Goal: Contribute content: Contribute content

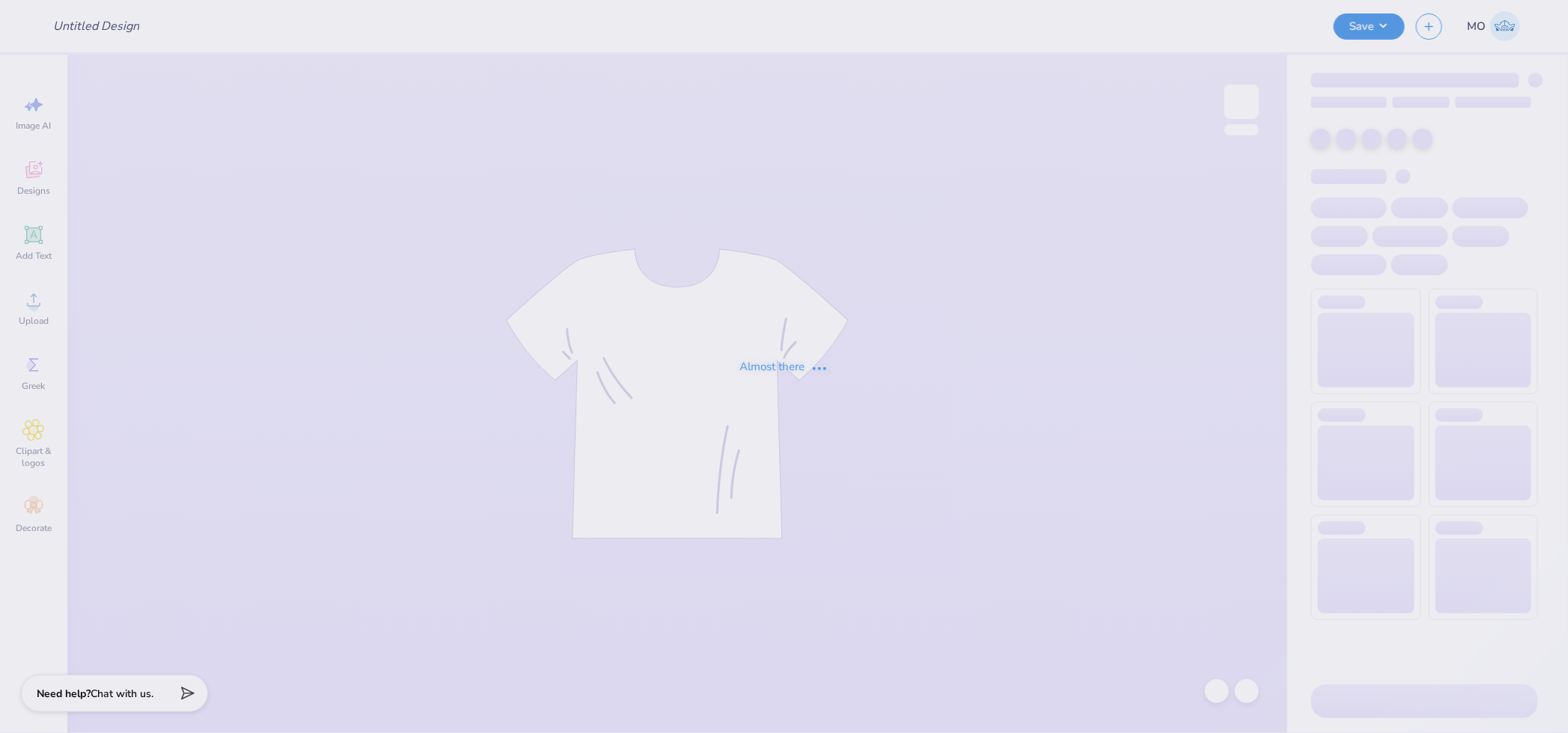
type input "UD [MEDICAL_DATA] Parents Weekend Merch 2025"
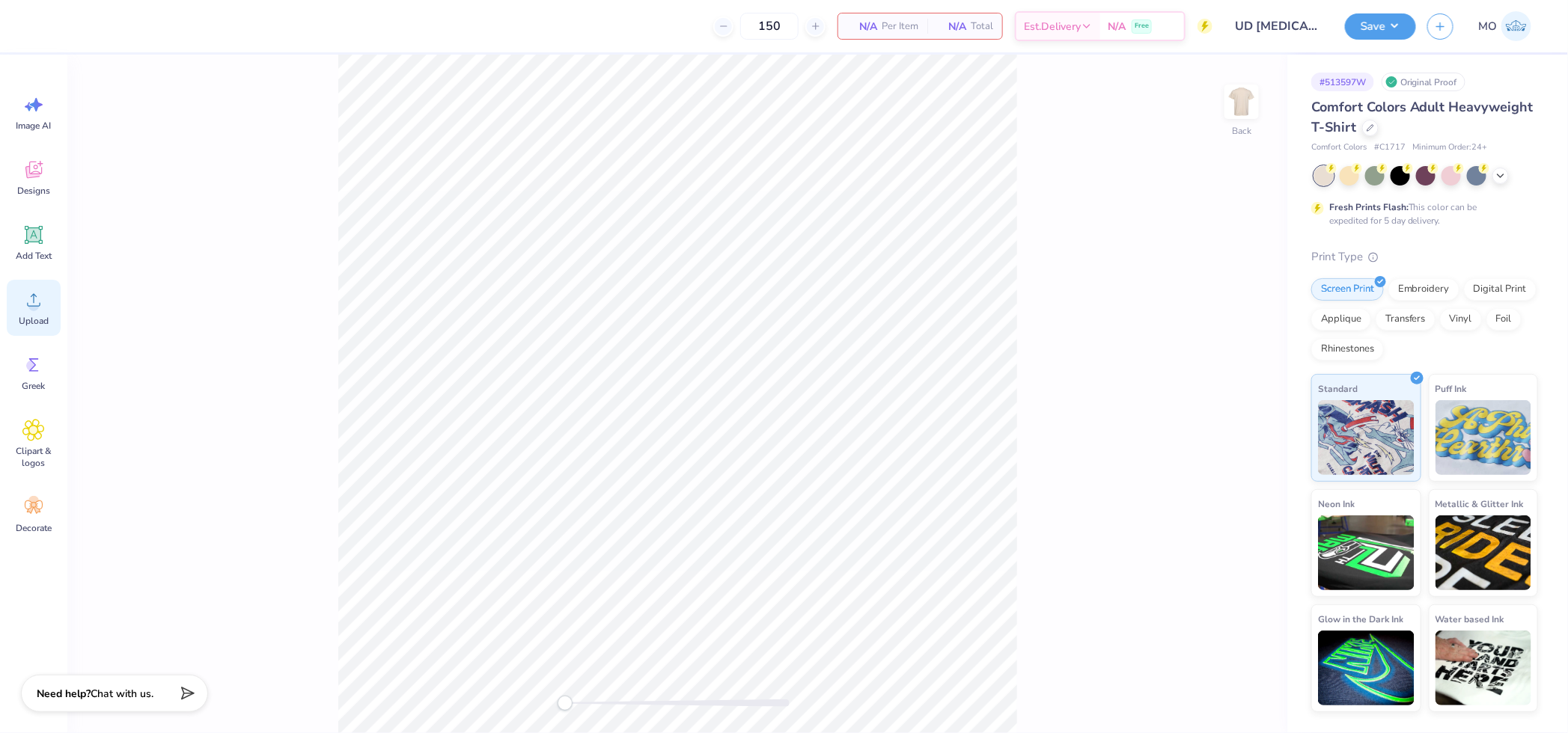
click at [31, 302] on circle at bounding box center [34, 306] width 11 height 11
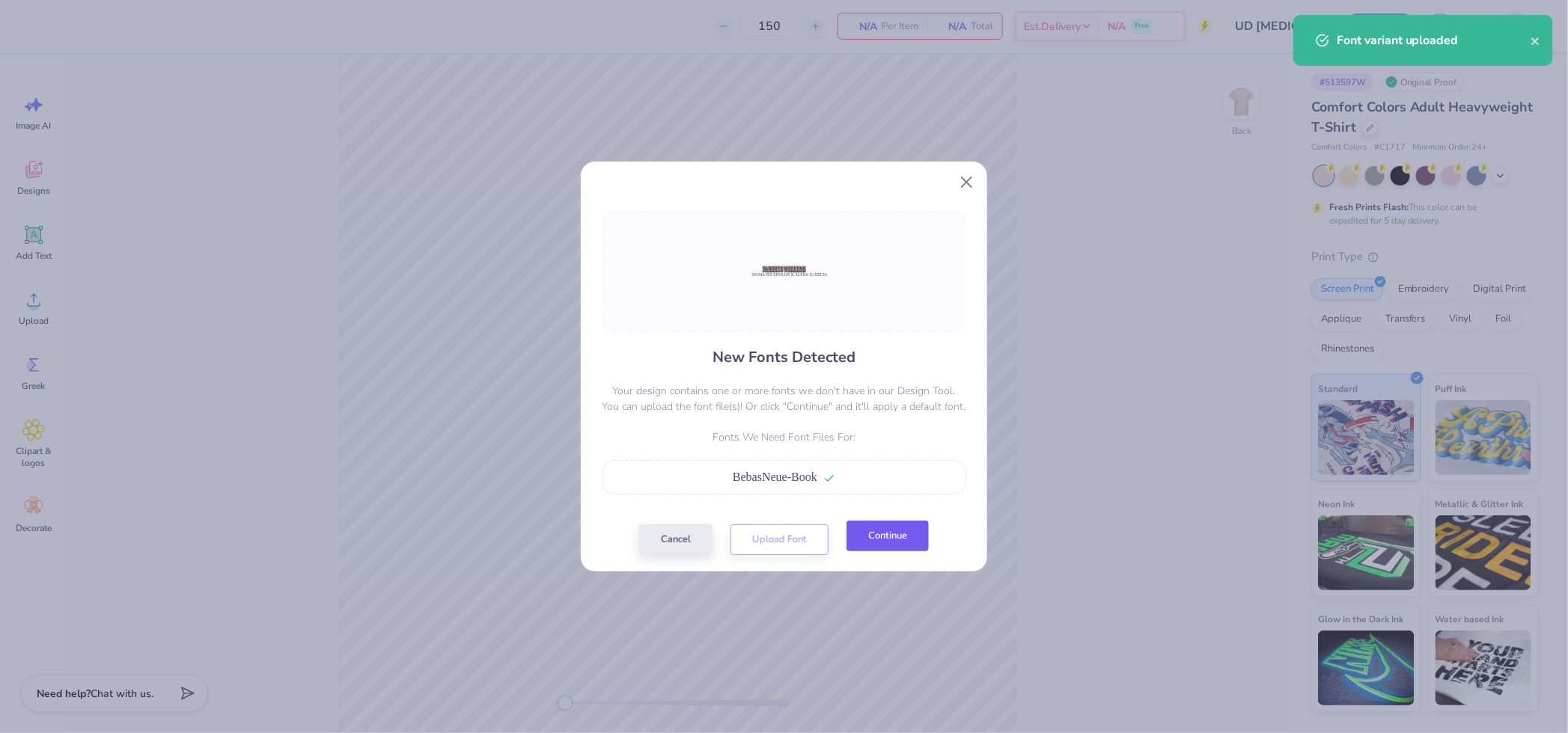
click at [895, 531] on button "Continue" at bounding box center [888, 536] width 83 height 31
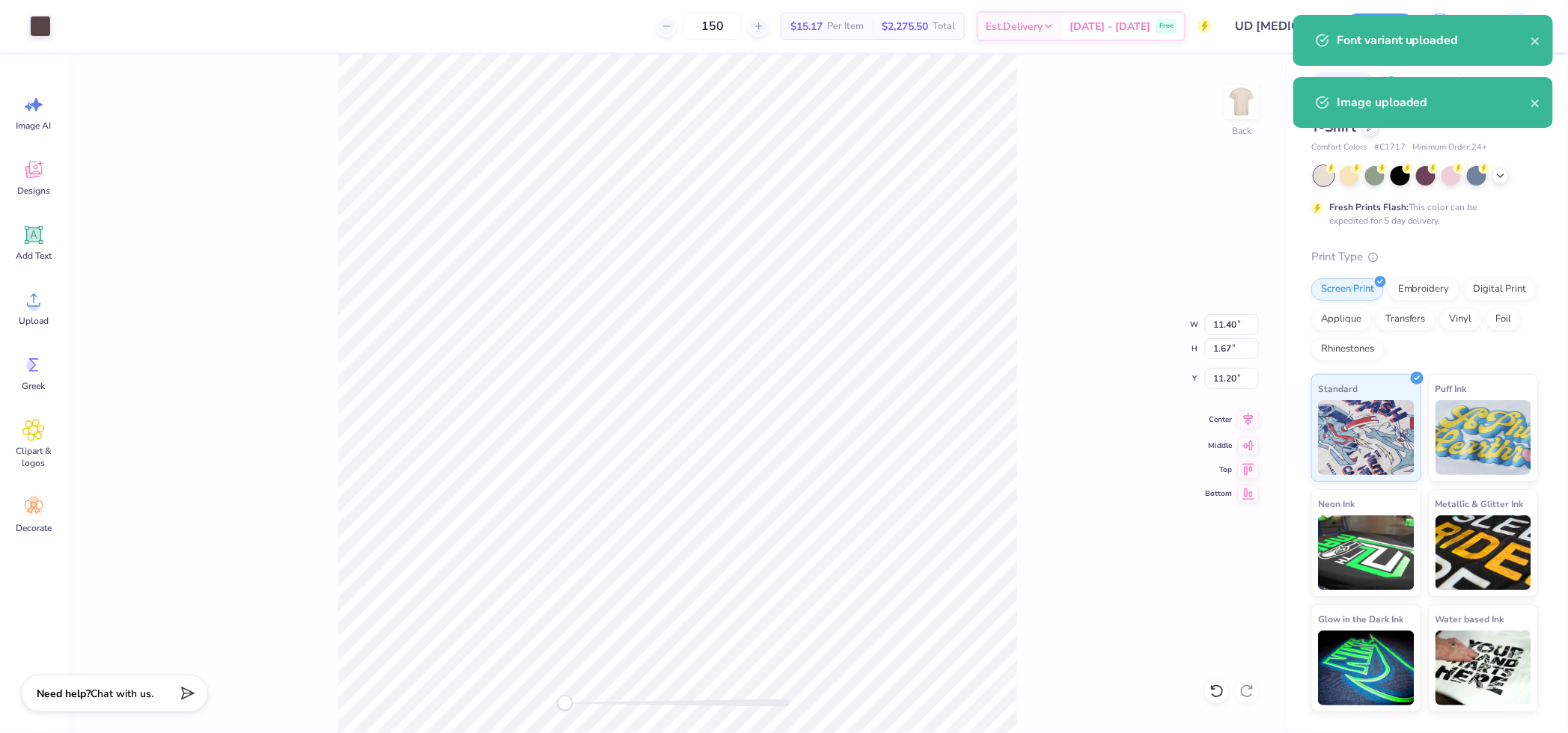
click at [1246, 418] on icon at bounding box center [1248, 420] width 21 height 18
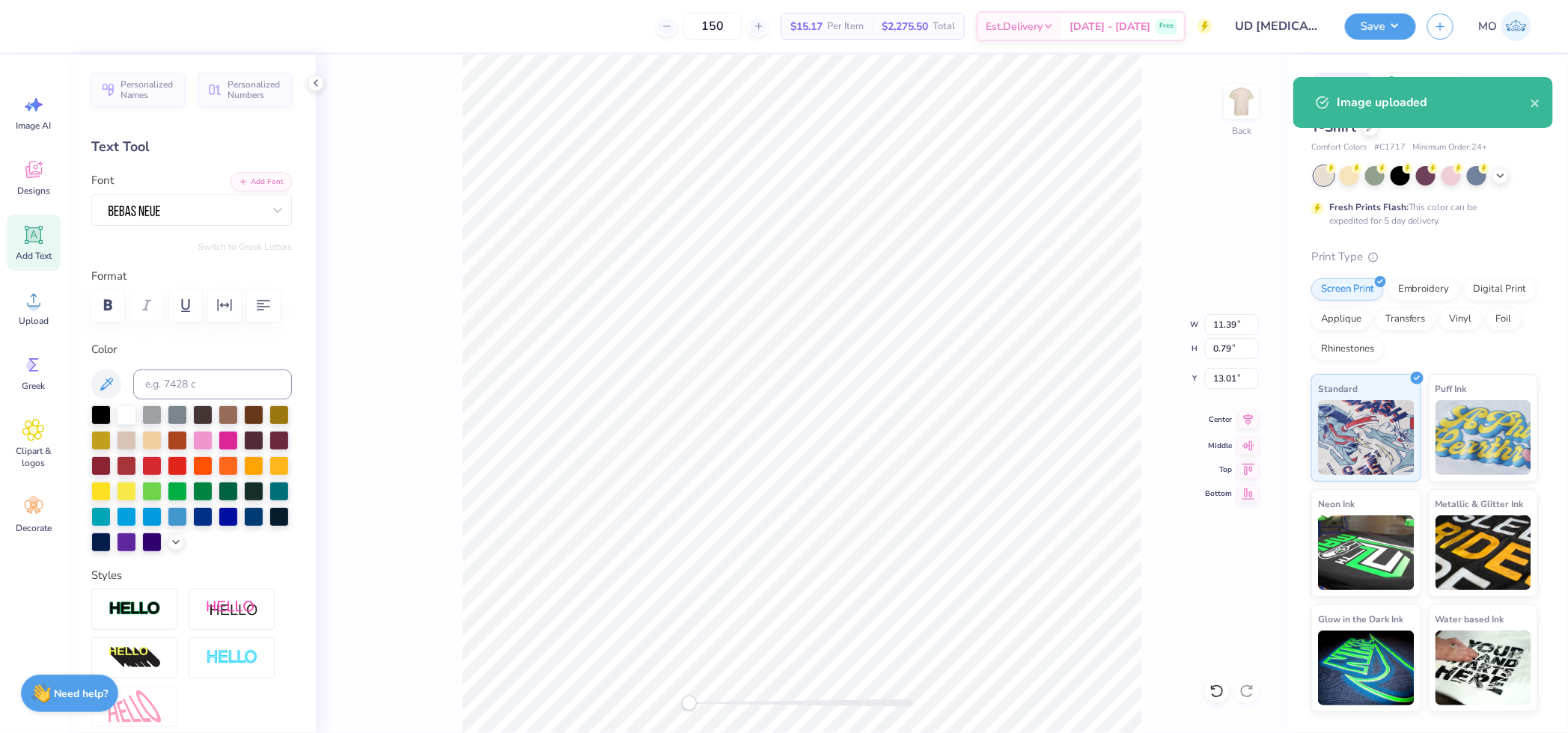
drag, startPoint x: 1246, startPoint y: 417, endPoint x: 1233, endPoint y: 416, distance: 13.0
click at [1246, 416] on icon at bounding box center [1249, 420] width 10 height 13
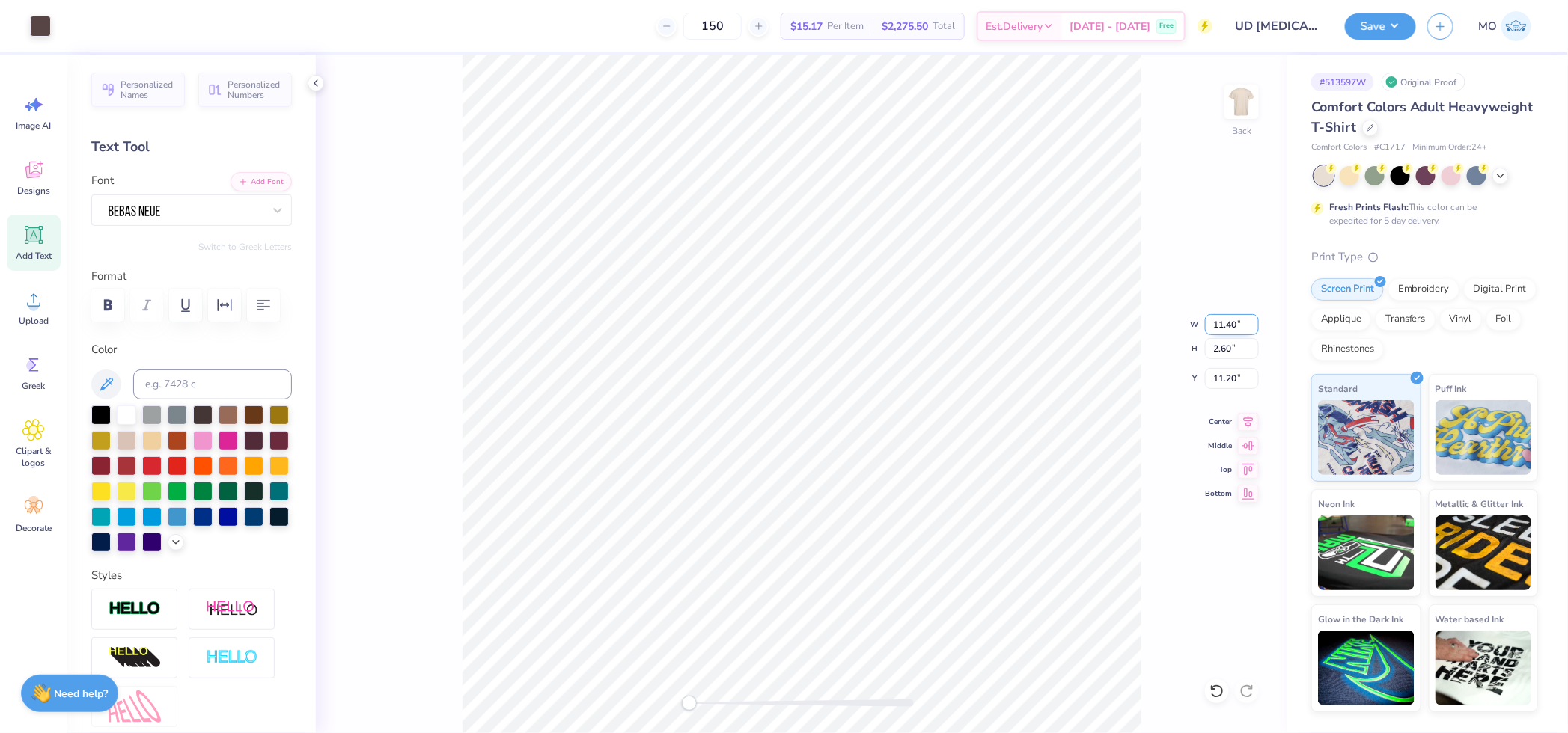
click at [1215, 330] on input "11.40" at bounding box center [1232, 325] width 54 height 21
type input "3.50"
type input "0.80"
type input "12.10"
click at [1252, 373] on input "12.67" at bounding box center [1232, 378] width 54 height 21
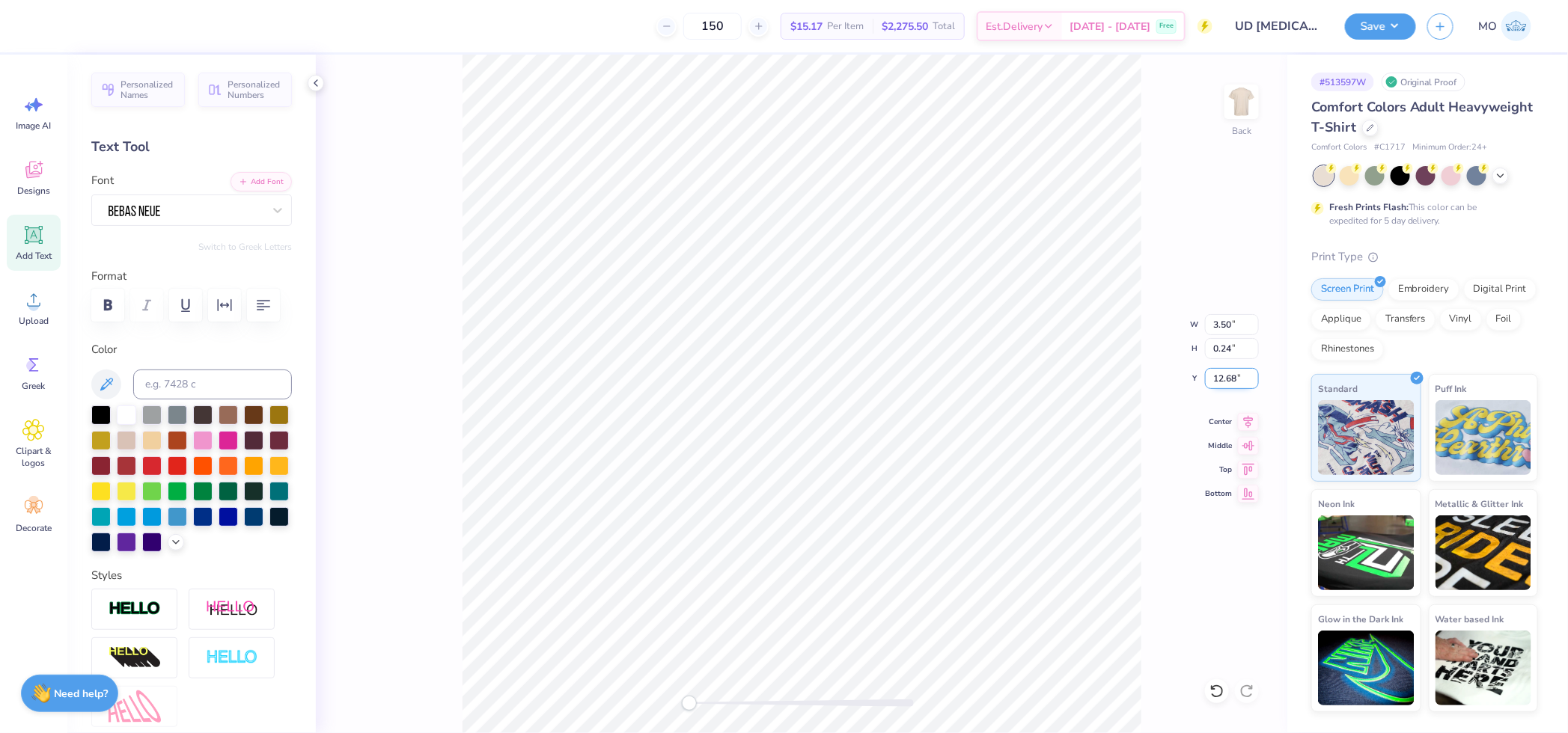
click at [1252, 373] on input "12.68" at bounding box center [1232, 378] width 54 height 21
click at [1252, 373] on input "12.69" at bounding box center [1232, 378] width 54 height 21
click at [1252, 373] on input "12.7" at bounding box center [1232, 378] width 54 height 21
type input "12.71"
click at [1252, 373] on input "12.71" at bounding box center [1232, 378] width 54 height 21
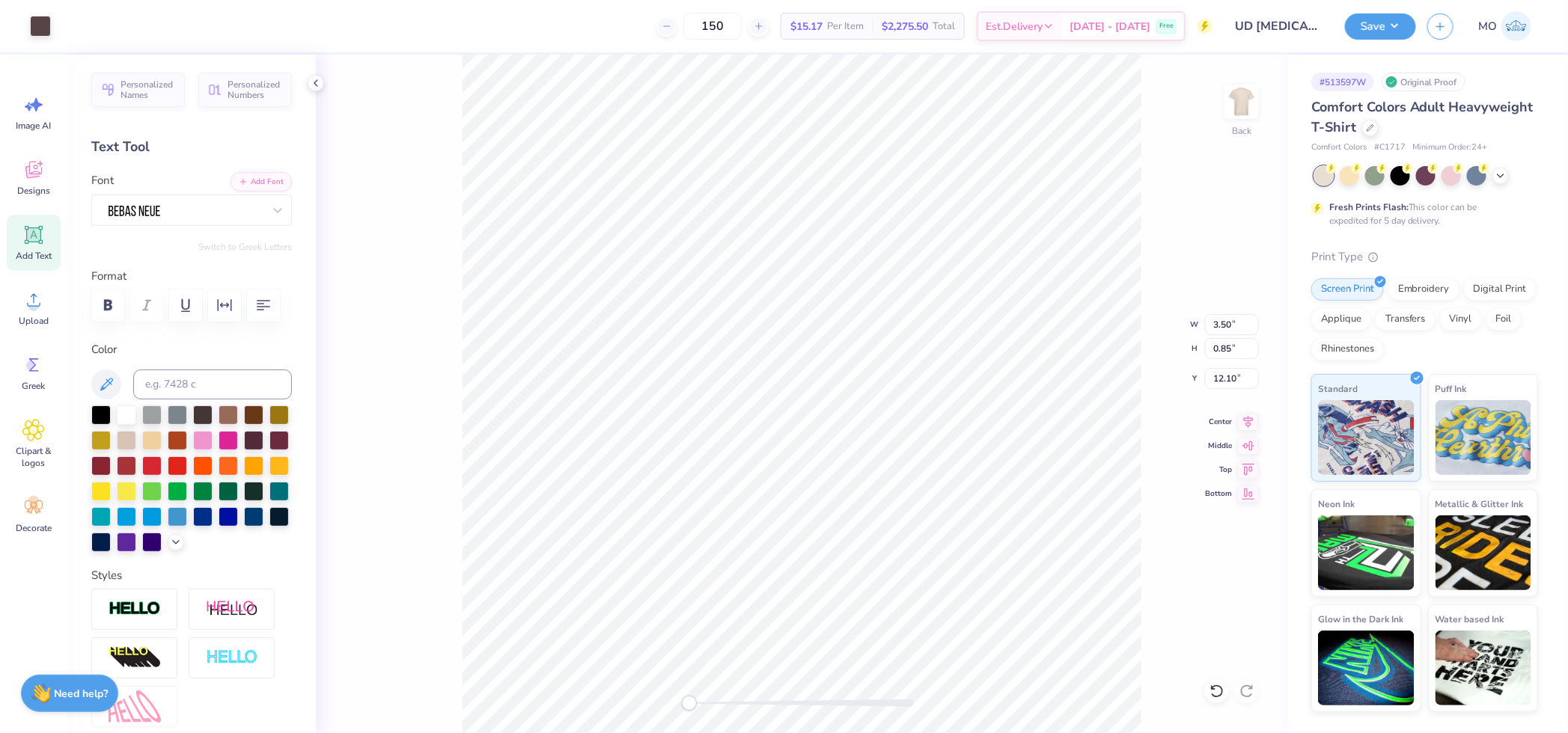
type input "3.00"
click at [1231, 106] on img at bounding box center [1241, 101] width 60 height 60
click at [38, 310] on icon at bounding box center [33, 299] width 22 height 22
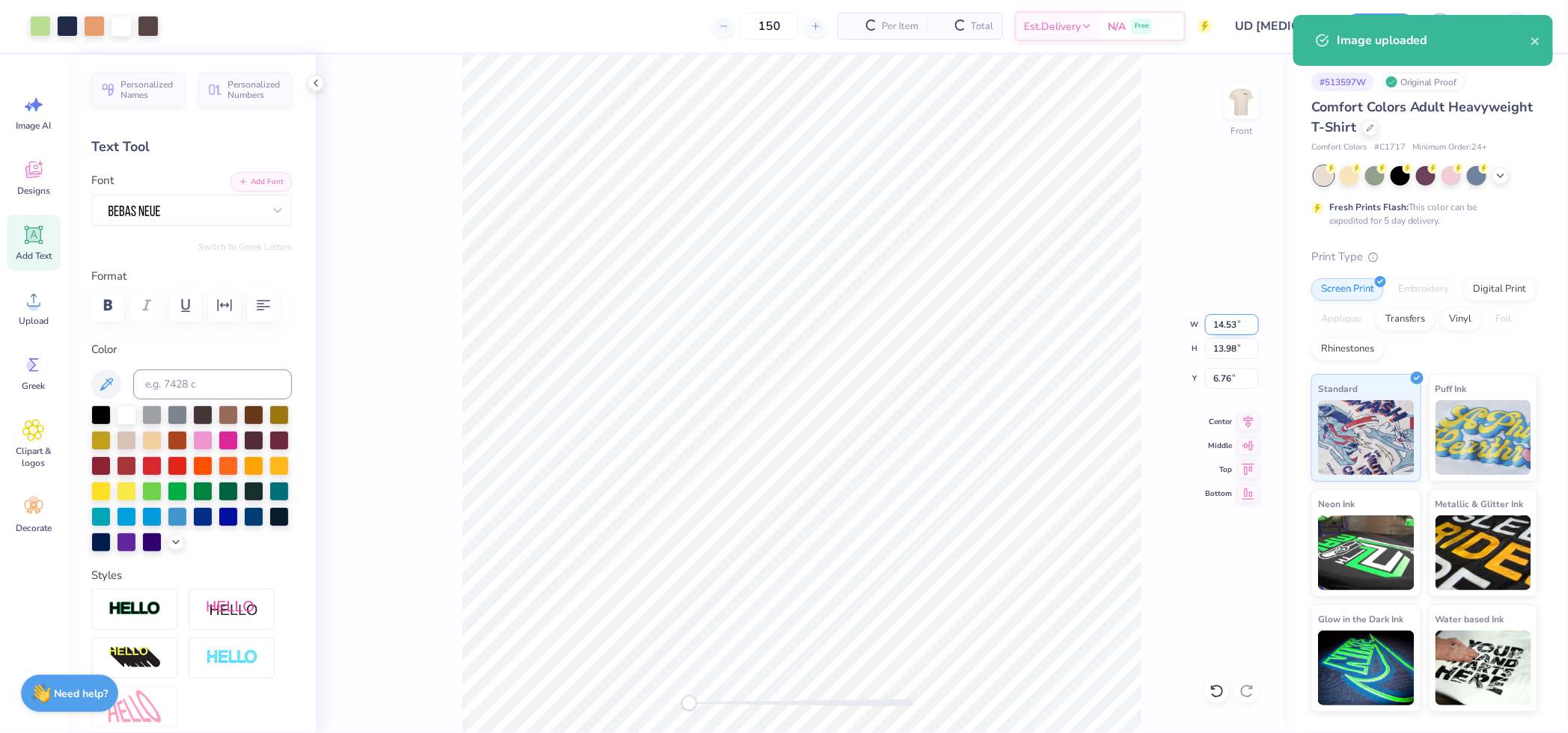
click at [1233, 324] on input "14.53" at bounding box center [1232, 325] width 54 height 21
type input "12.50"
type input "12.02"
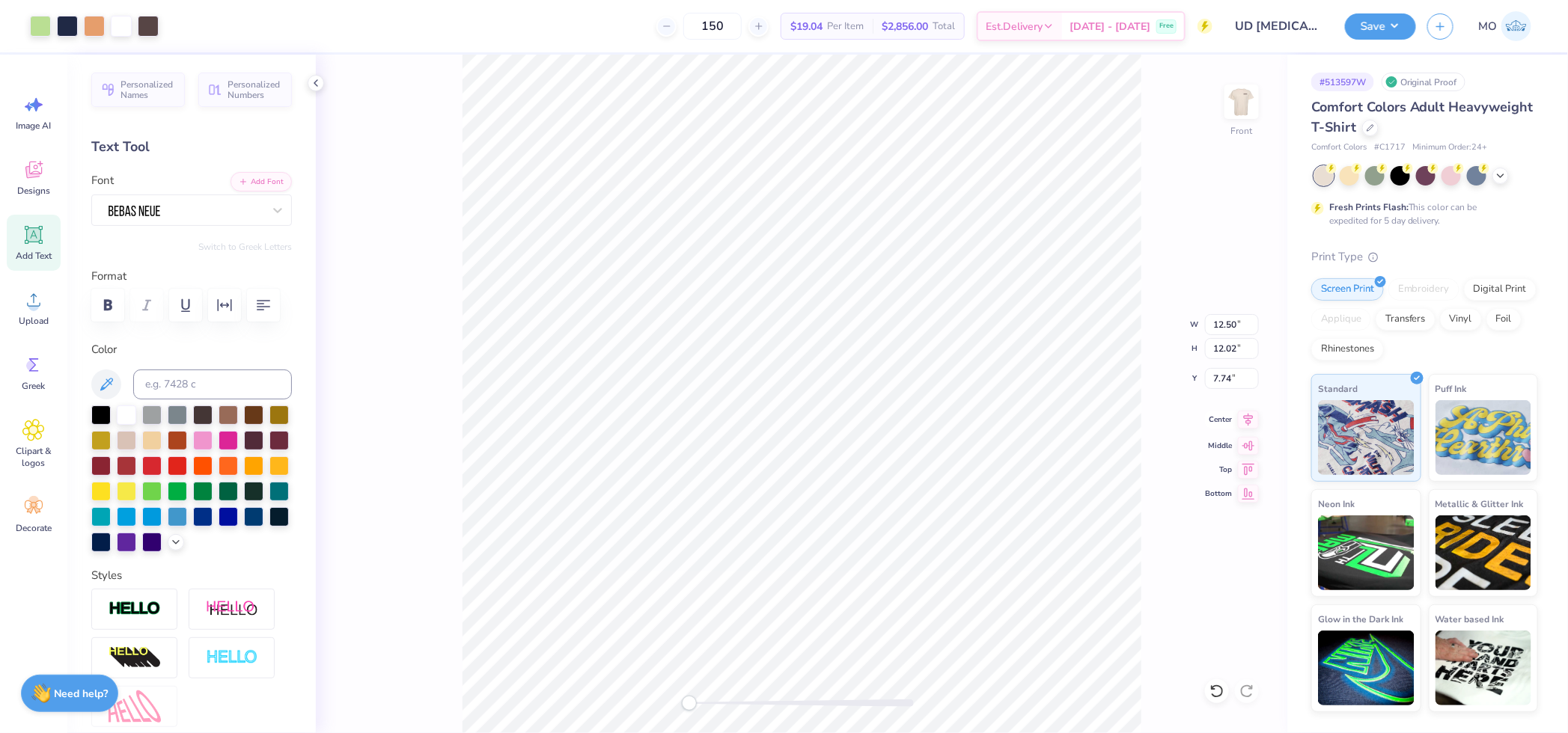
click at [1248, 417] on icon at bounding box center [1248, 420] width 21 height 18
click at [1234, 379] on input "7.74" at bounding box center [1232, 378] width 54 height 21
type input "3"
drag, startPoint x: 683, startPoint y: 705, endPoint x: 711, endPoint y: 704, distance: 28.0
click at [711, 704] on div "Accessibility label" at bounding box center [711, 703] width 15 height 15
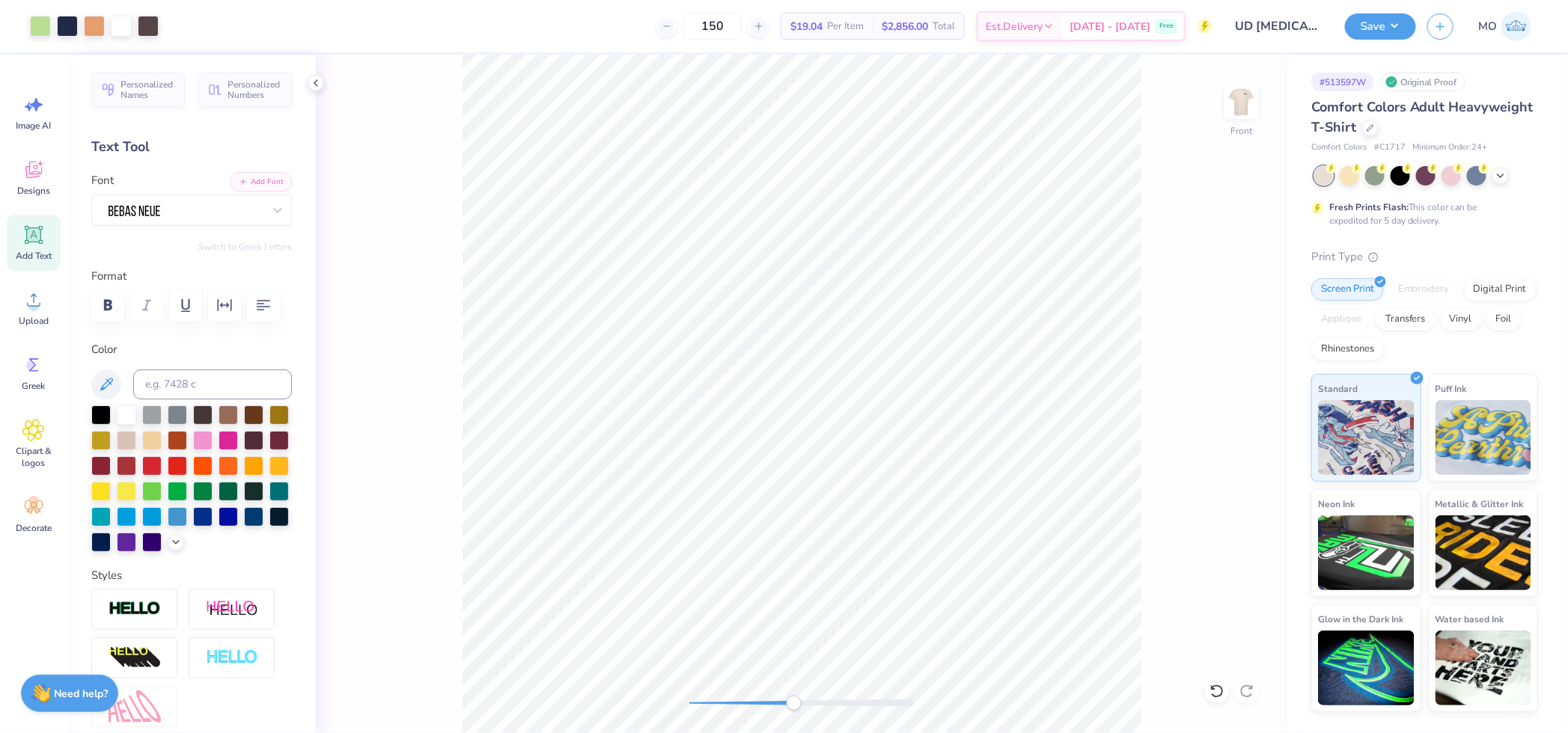
click at [794, 712] on div "Front" at bounding box center [801, 394] width 971 height 678
click at [33, 253] on span "Add Text" at bounding box center [34, 256] width 36 height 12
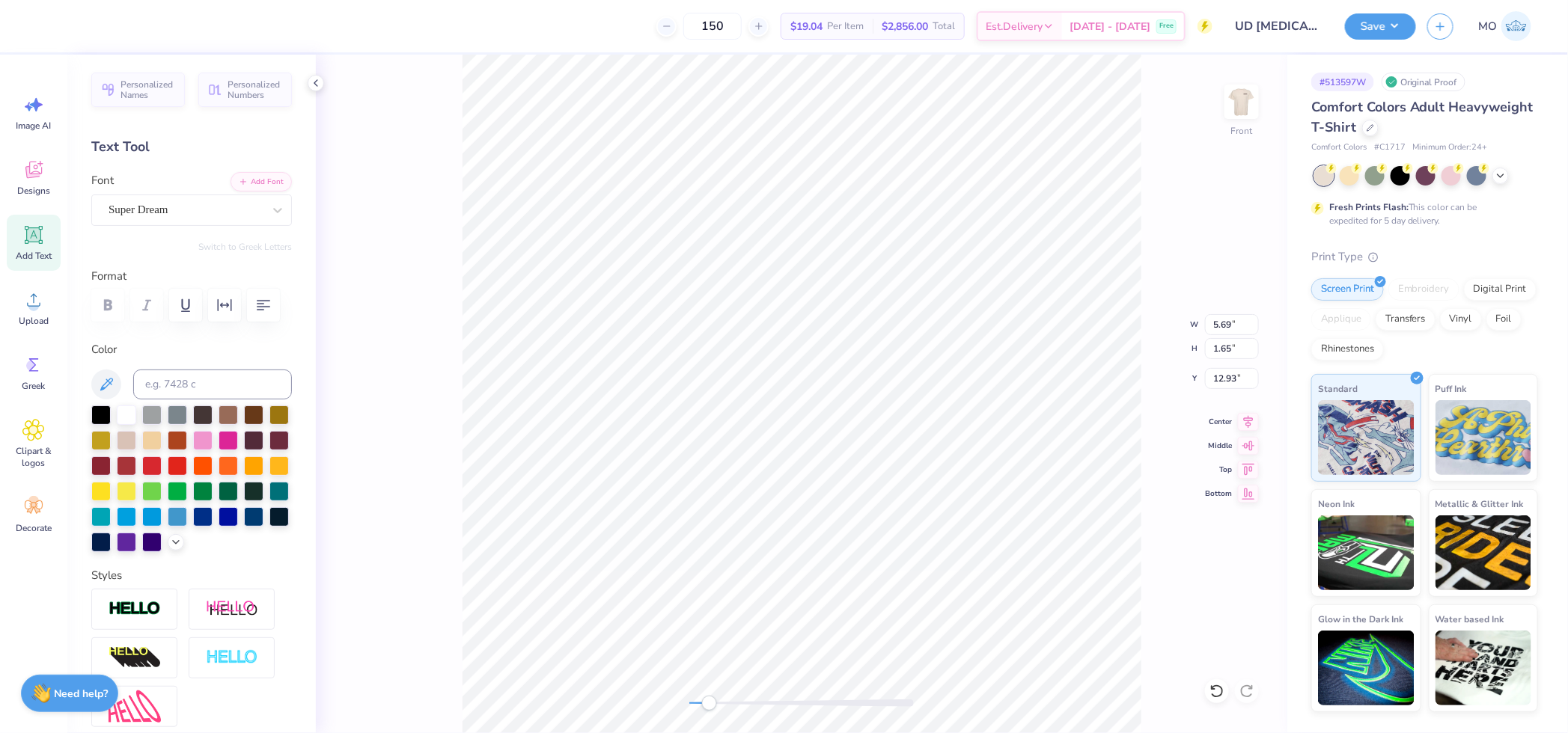
click at [712, 695] on div "Front W 5.69 5.69 " H 1.65 1.65 " Y 12.93 12.93 " Center Middle Top Bottom" at bounding box center [801, 394] width 971 height 678
click at [260, 178] on button "Add Font" at bounding box center [261, 181] width 61 height 20
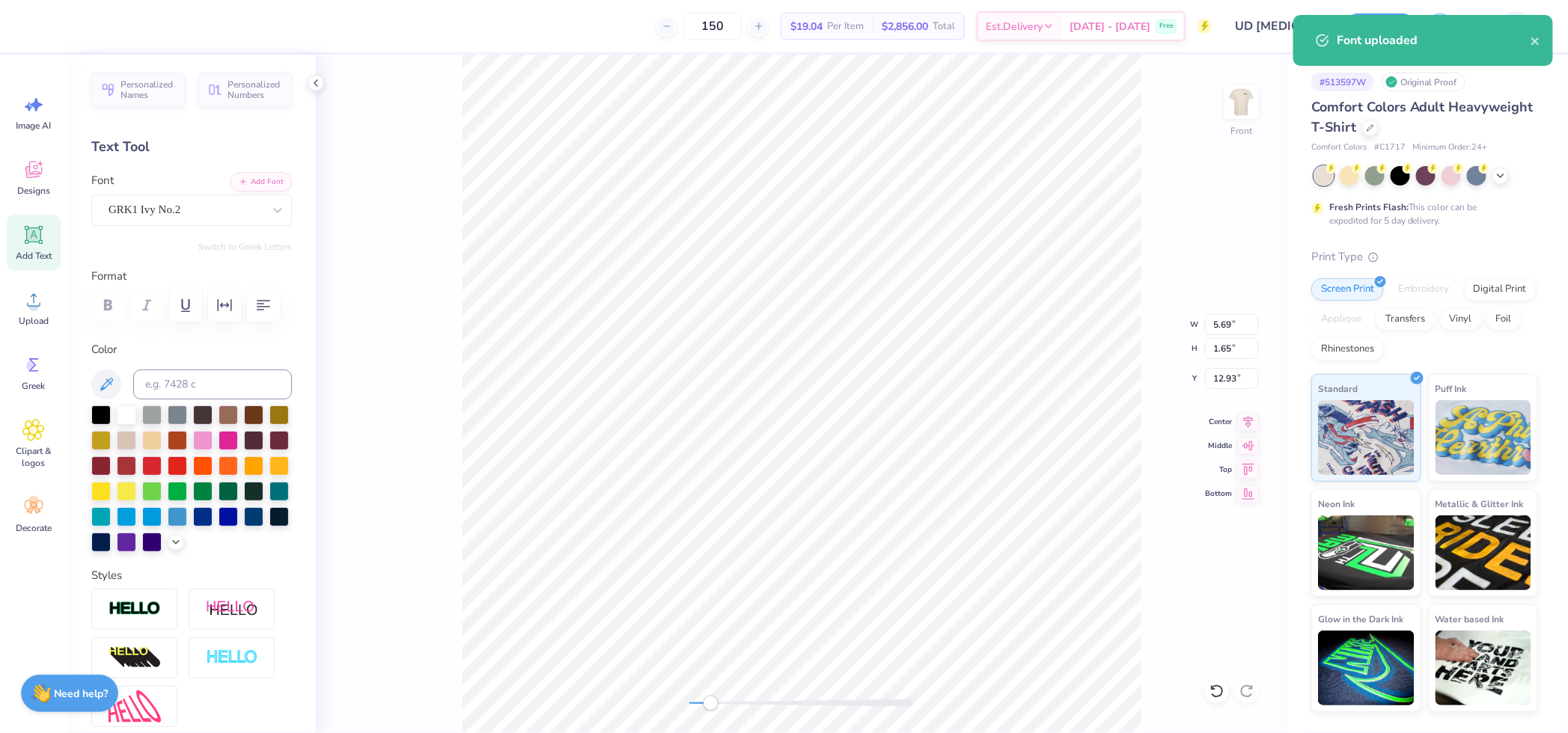
scroll to position [13, 2]
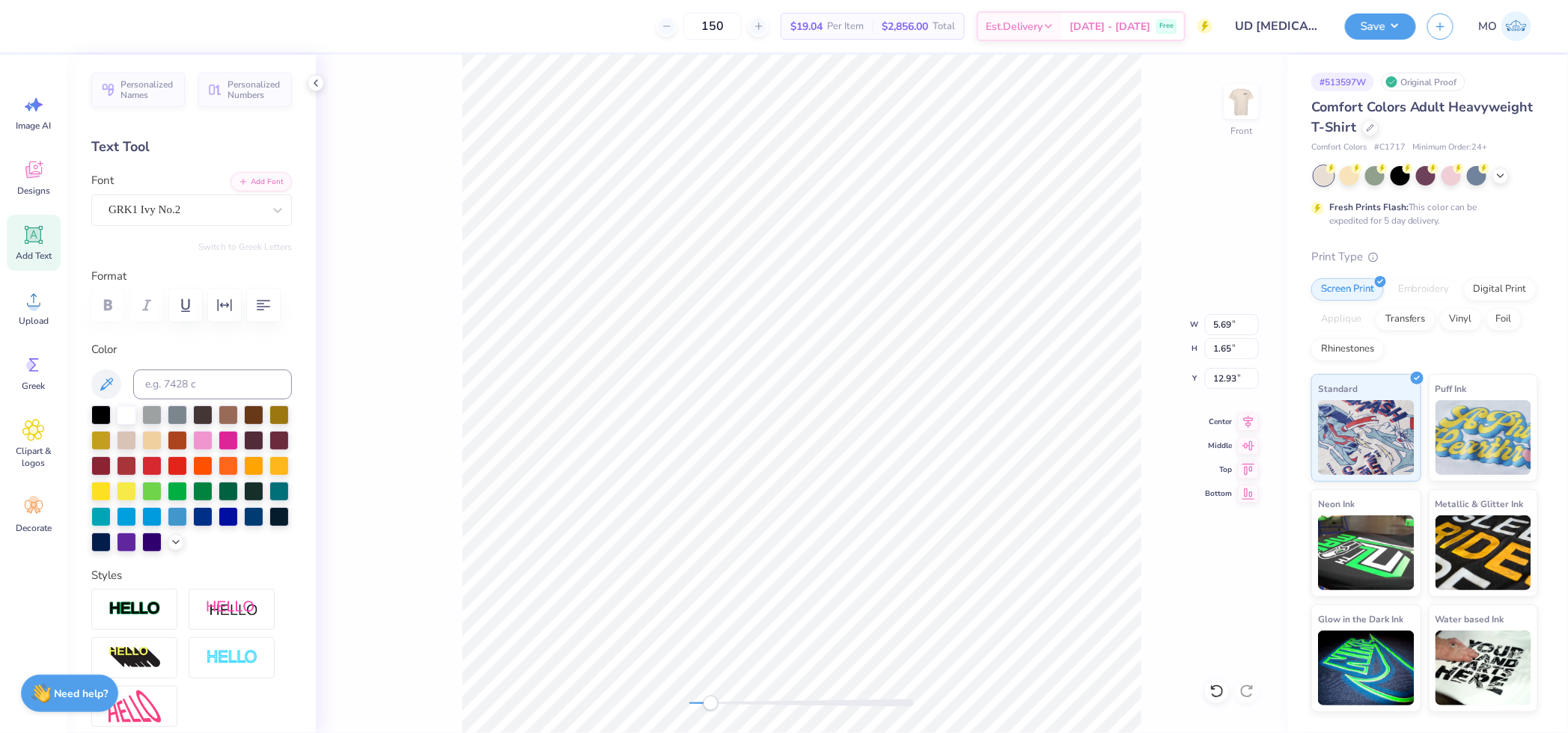
type textarea "AXD"
type input "1.55"
type input "0.51"
type input "1.00"
type input "0.33"
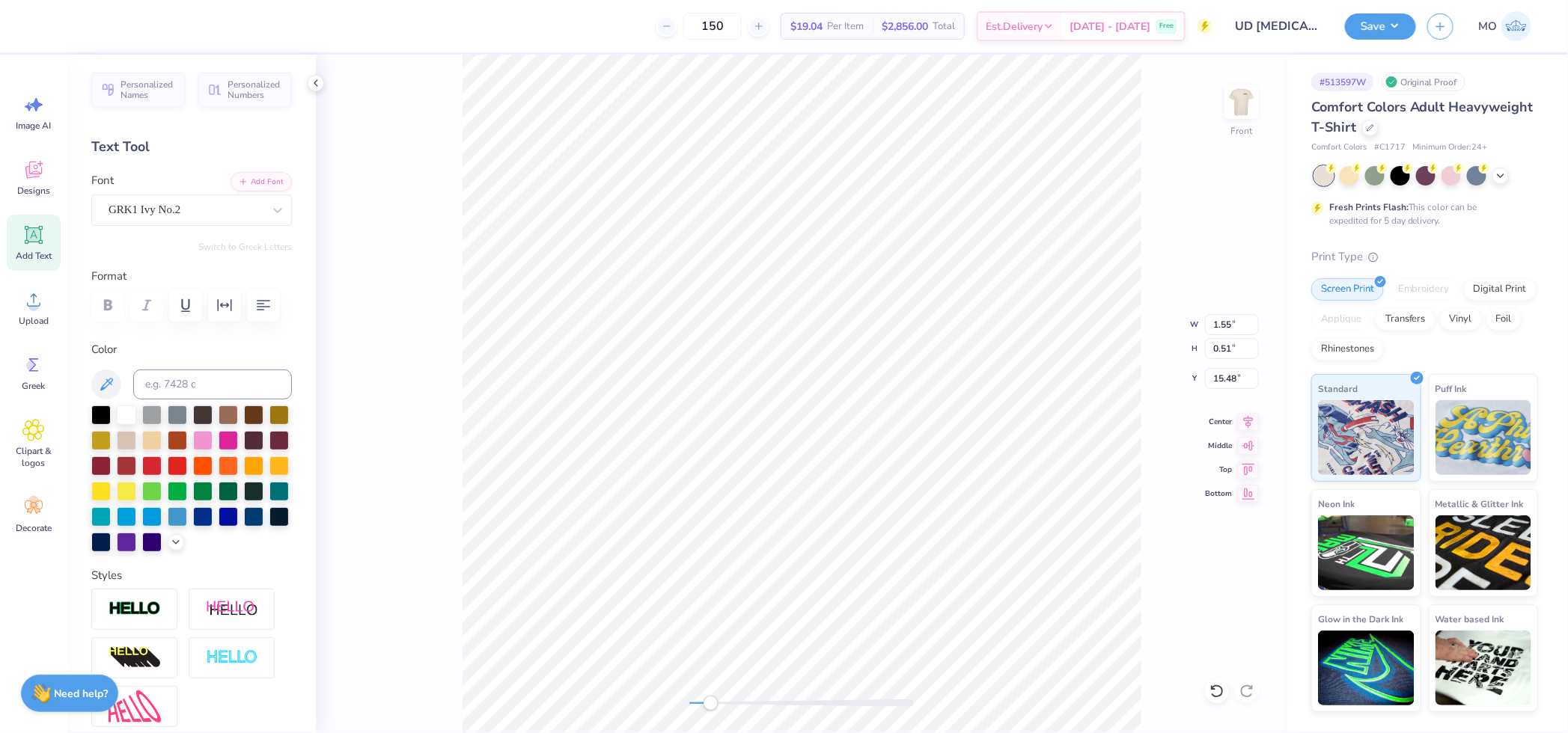
type input "6.68"
drag, startPoint x: 710, startPoint y: 704, endPoint x: 771, endPoint y: 698, distance: 61.3
click at [771, 698] on div "Accessibility label" at bounding box center [773, 703] width 15 height 15
type input "0.66"
type input "0.22"
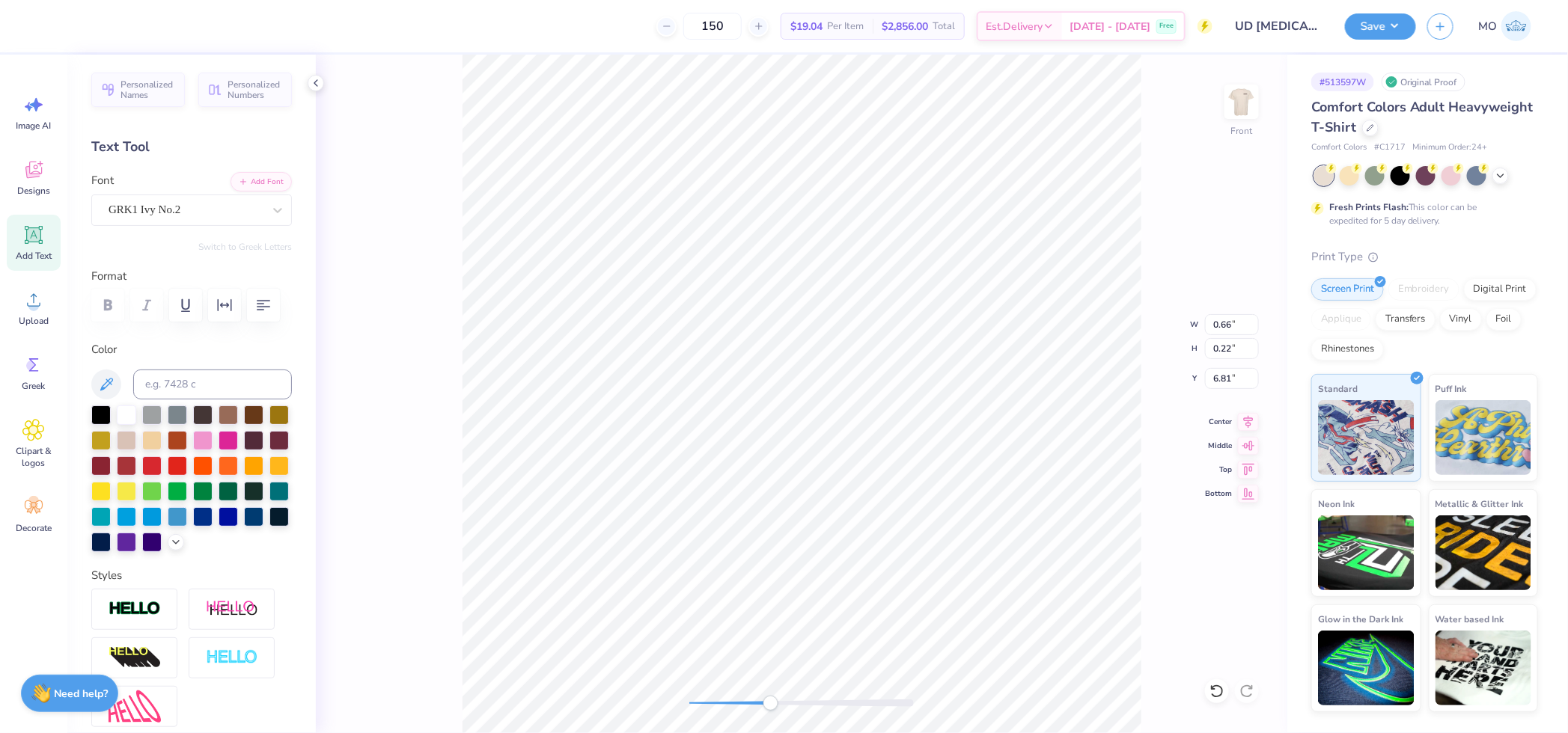
type input "6.81"
type input "0.77"
type input "0.25"
type input "6.82"
type input "12.50"
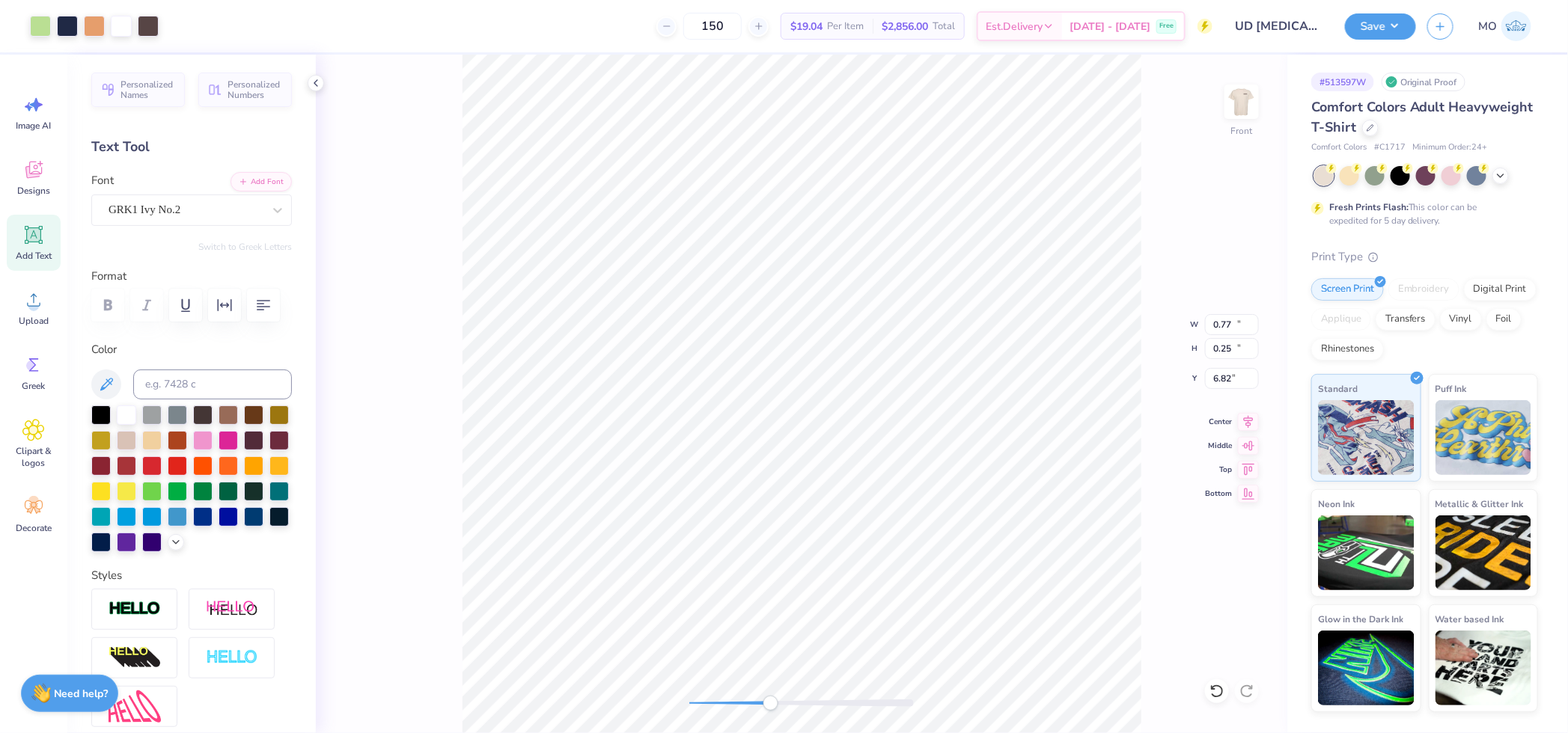
type input "12.02"
type input "3.00"
type input "0.77"
type input "0.25"
type input "6.84"
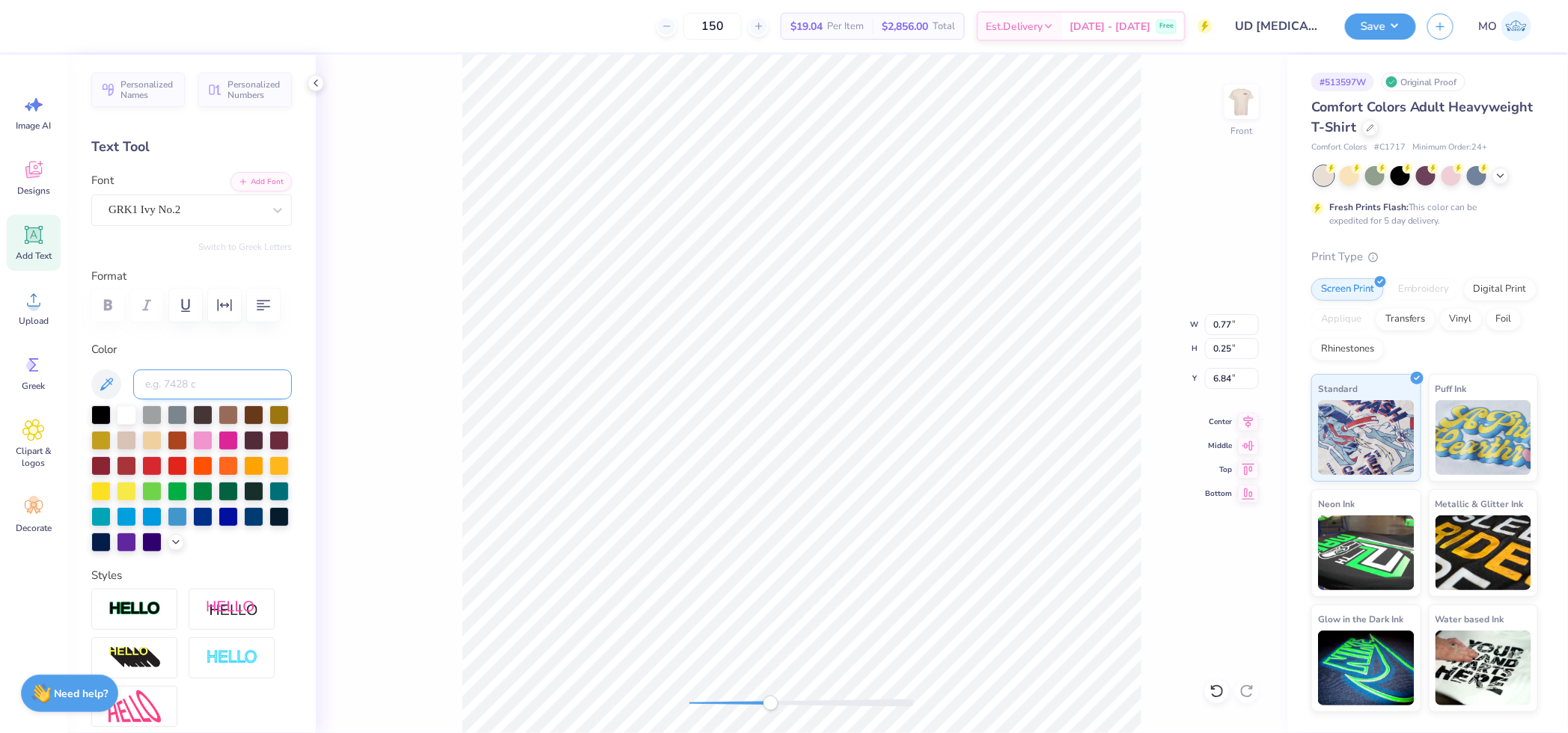
click at [190, 400] on input at bounding box center [213, 384] width 159 height 30
type input "438"
drag, startPoint x: 767, startPoint y: 702, endPoint x: 758, endPoint y: 700, distance: 9.2
click at [758, 700] on div "Accessibility label" at bounding box center [758, 703] width 15 height 15
type input "12.50"
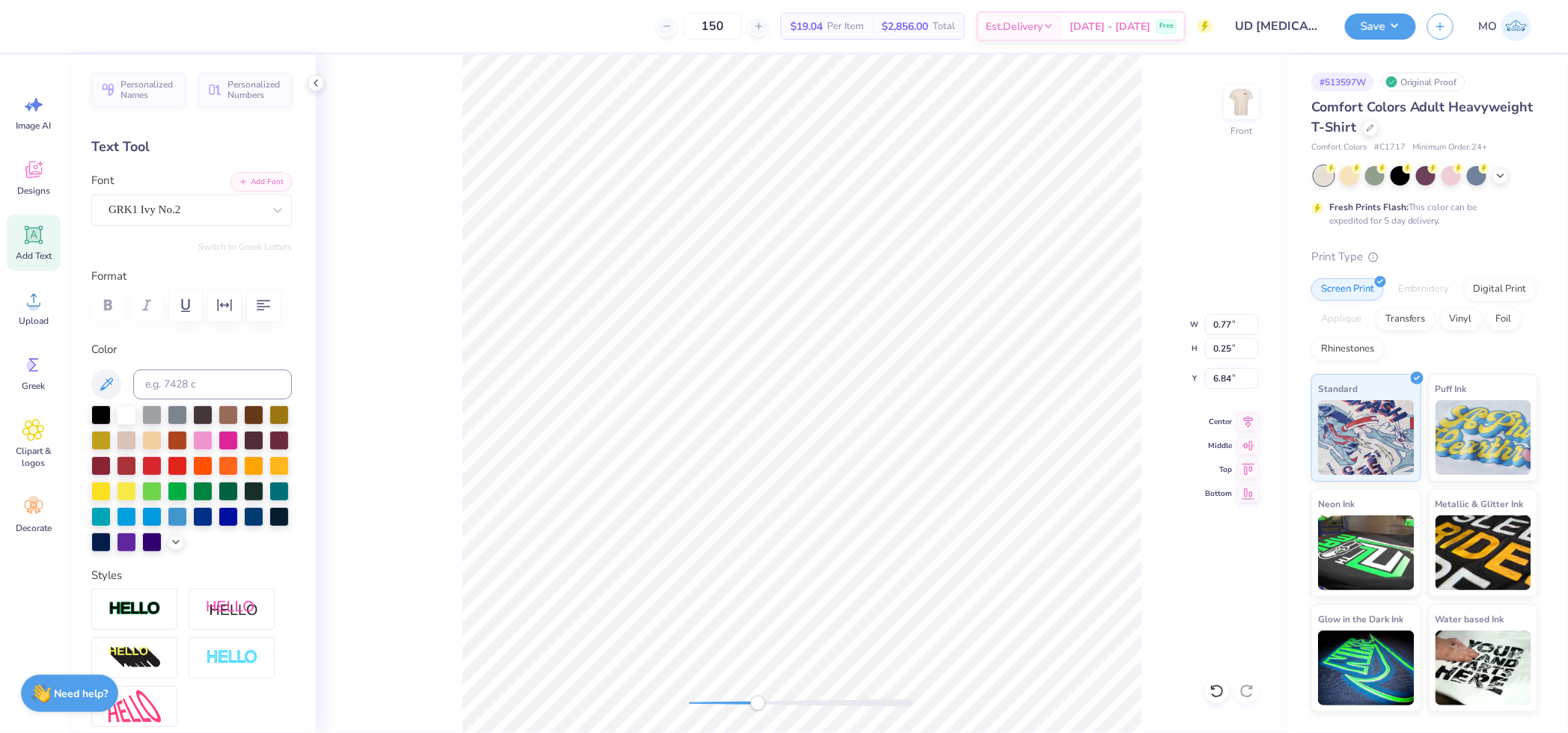
type input "12.02"
type input "3.00"
type input "0.77"
type input "0.25"
type input "6.84"
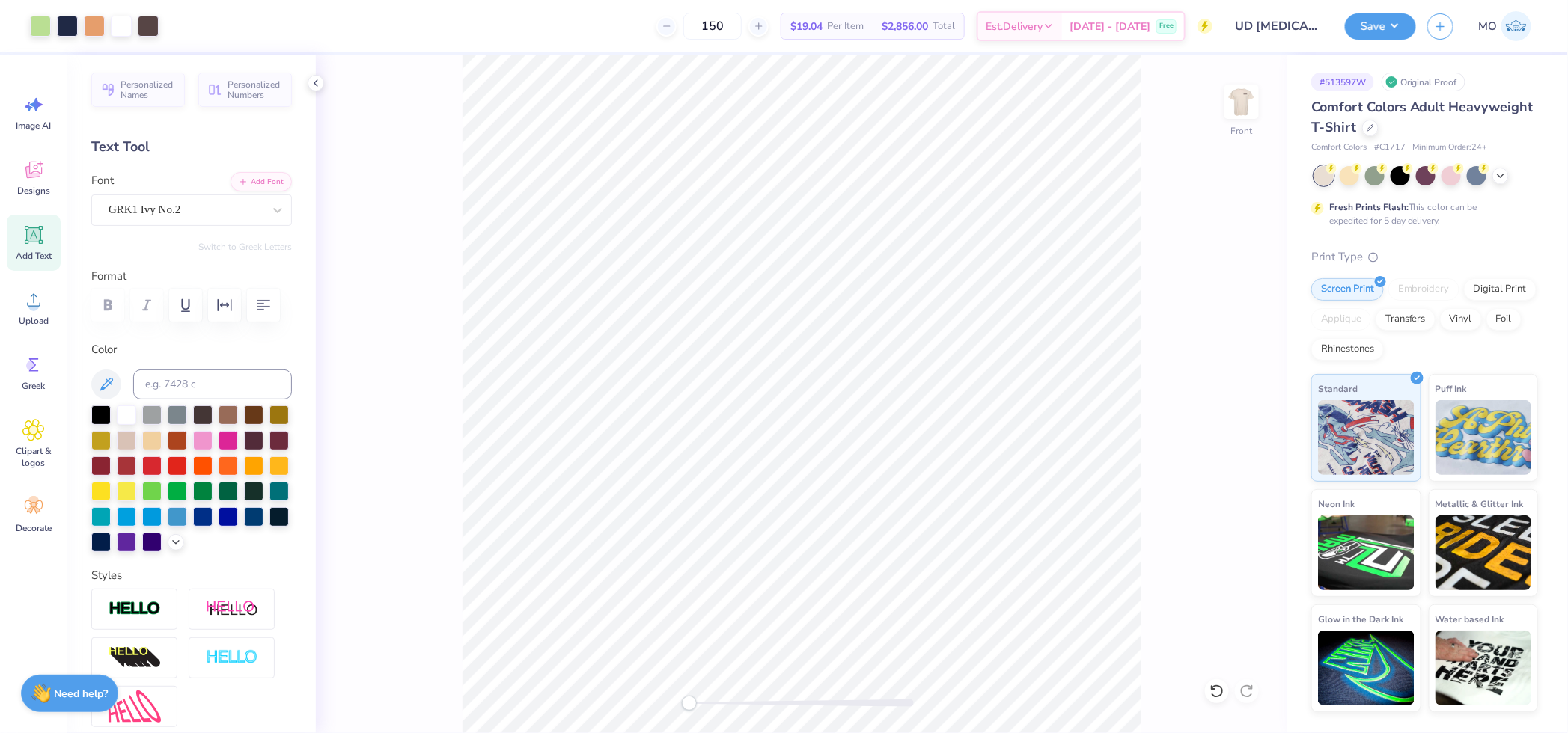
click at [634, 683] on div "Front" at bounding box center [801, 394] width 971 height 678
click at [31, 299] on icon at bounding box center [33, 299] width 22 height 22
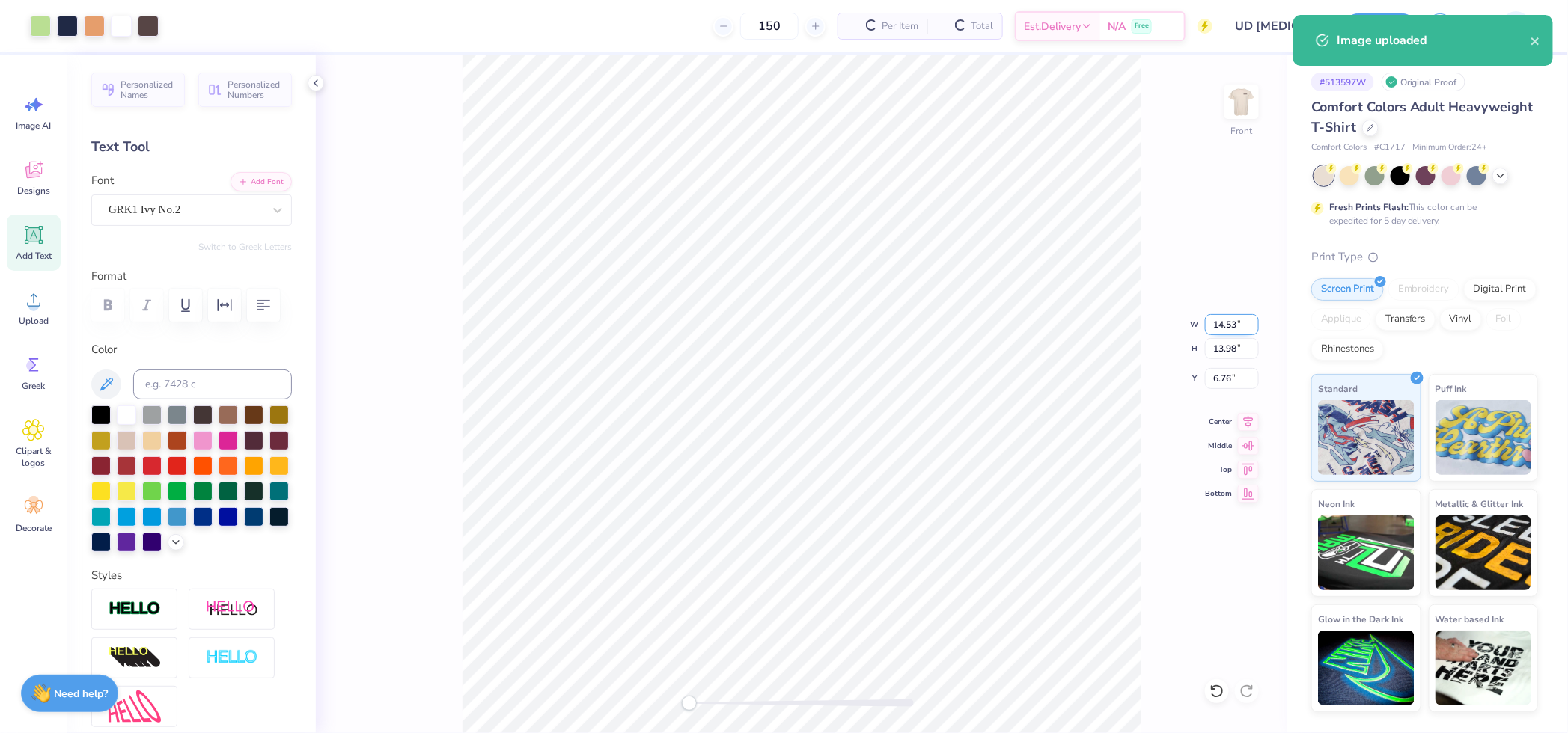
click at [1238, 318] on input "14.53" at bounding box center [1232, 325] width 54 height 21
type input "12.50"
type input "12.02"
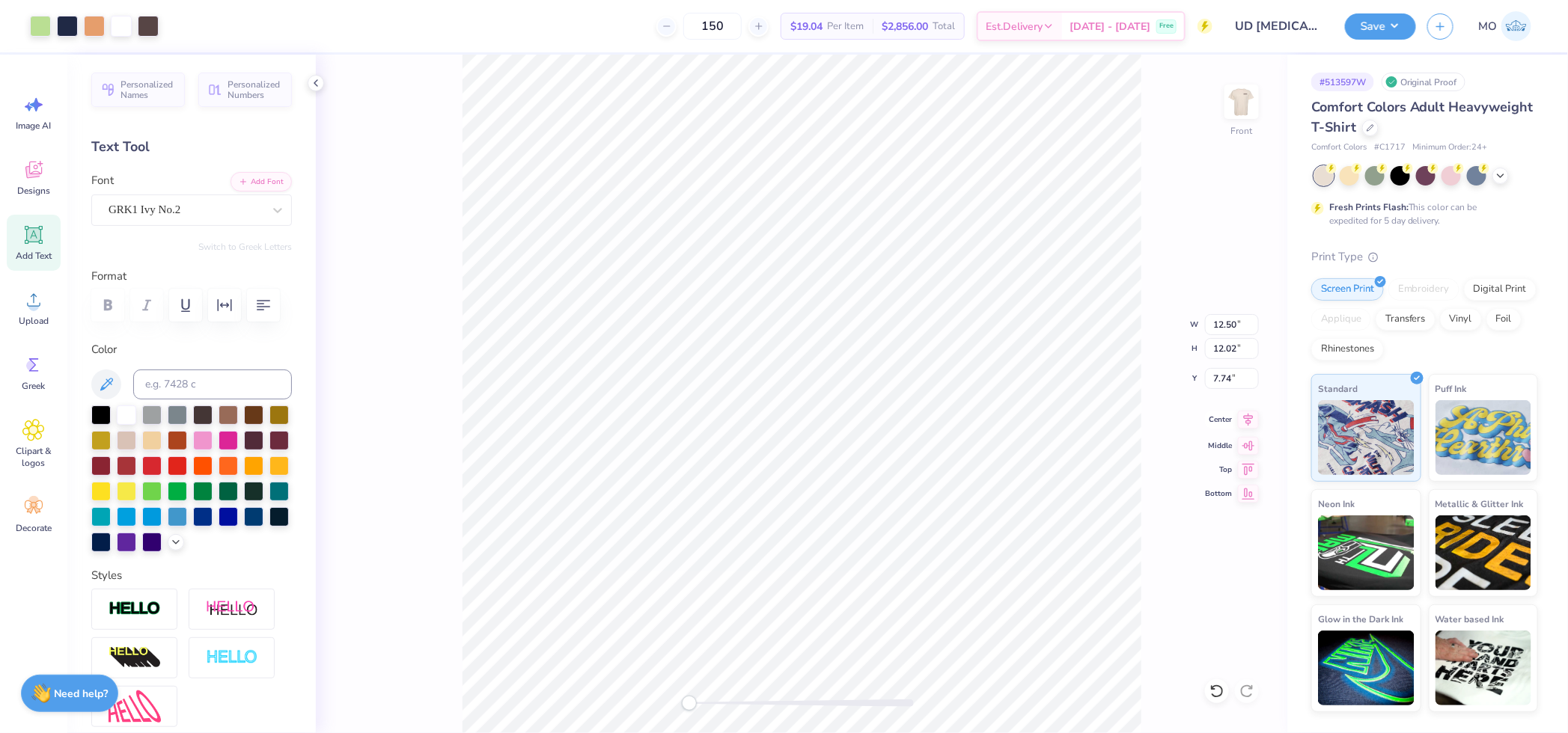
click at [1254, 417] on icon at bounding box center [1248, 420] width 21 height 18
click at [1236, 382] on input "7.74" at bounding box center [1232, 378] width 54 height 21
type input "3"
drag, startPoint x: 687, startPoint y: 698, endPoint x: 698, endPoint y: 699, distance: 11.0
click at [698, 699] on div "Accessibility label" at bounding box center [698, 703] width 15 height 15
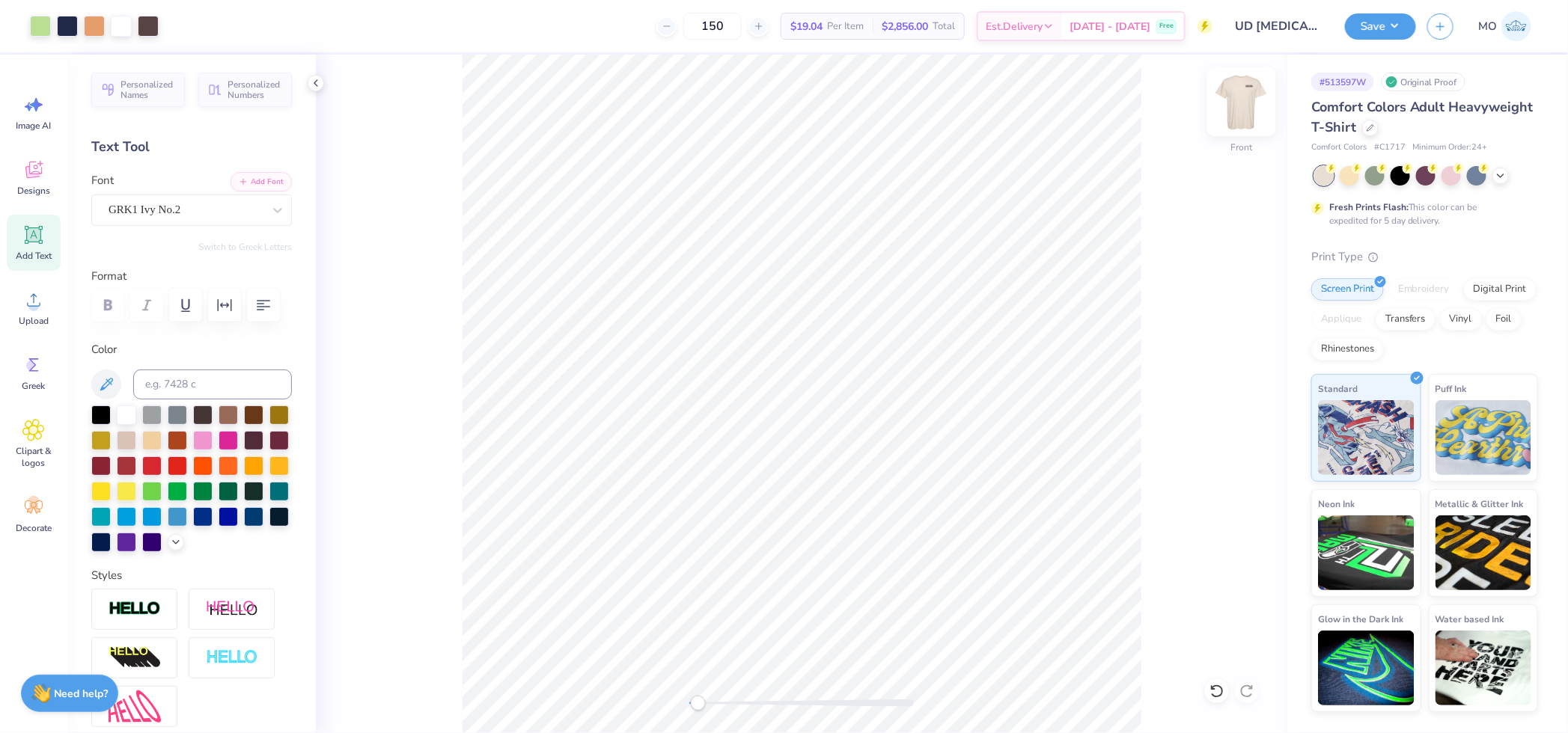
click at [1245, 98] on img at bounding box center [1241, 101] width 60 height 60
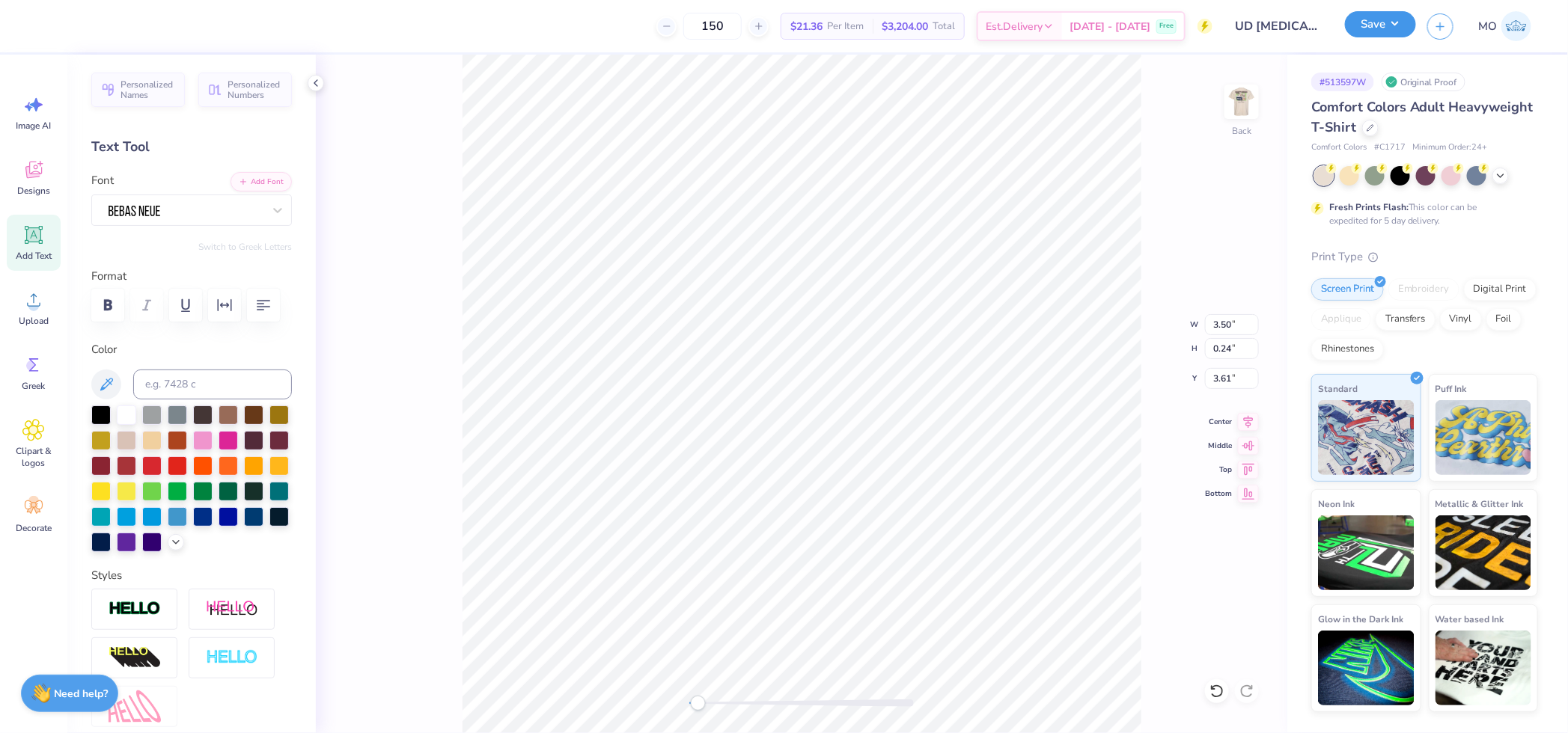
click at [1374, 16] on button "Save" at bounding box center [1380, 25] width 71 height 26
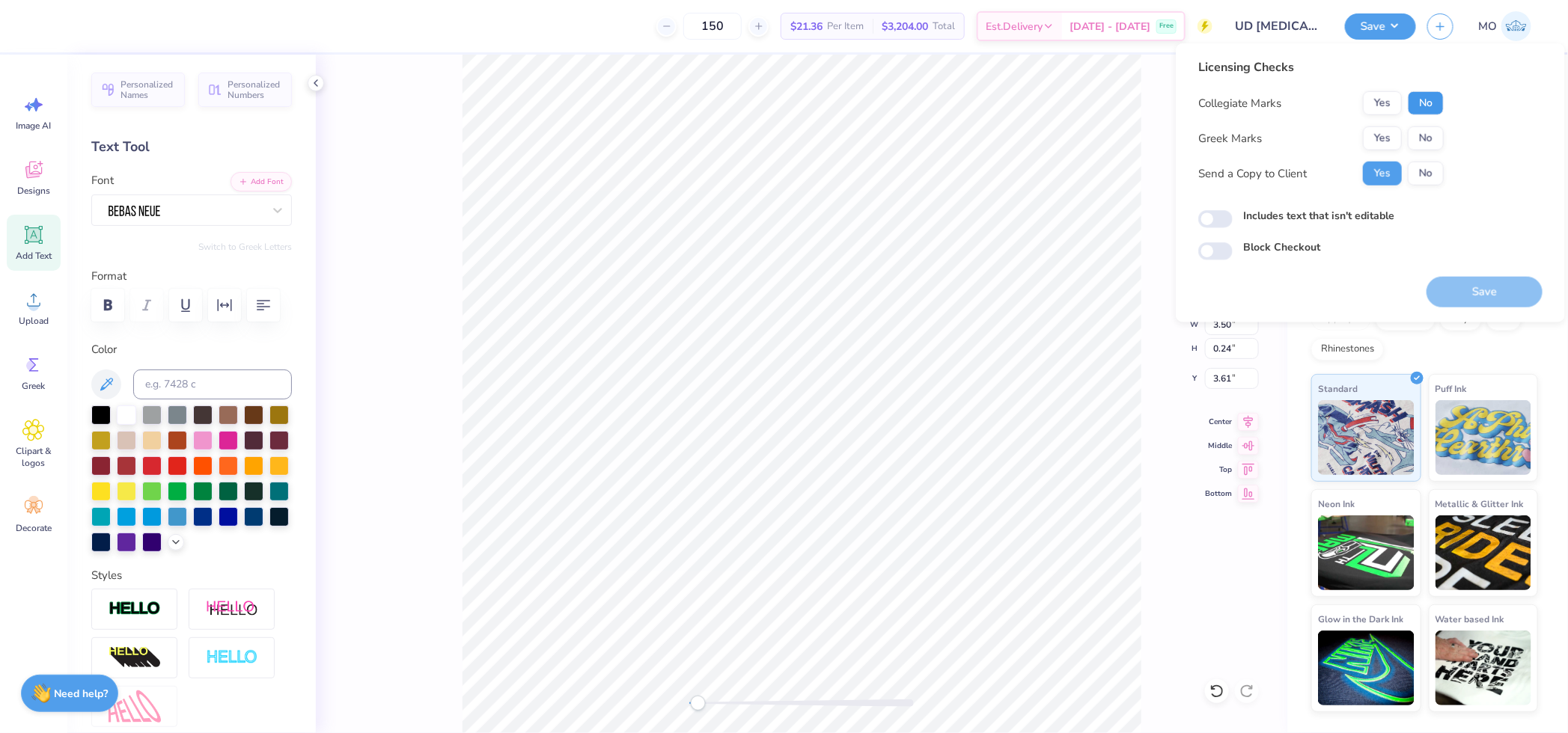
click at [1434, 101] on button "No" at bounding box center [1426, 103] width 36 height 24
click at [1387, 150] on button "Yes" at bounding box center [1382, 138] width 39 height 24
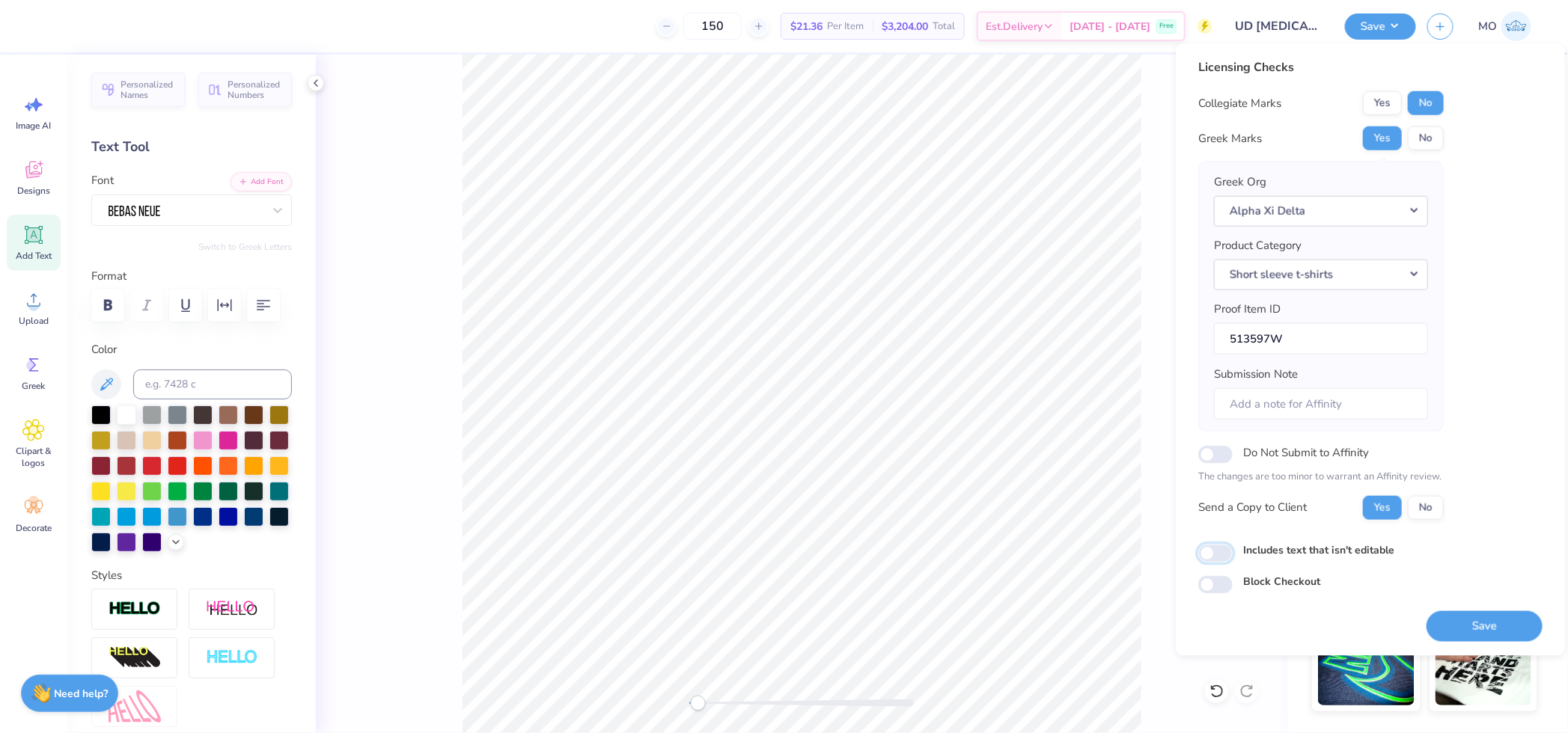
click at [1211, 552] on input "Includes text that isn't editable" at bounding box center [1216, 554] width 34 height 18
checkbox input "true"
click at [1472, 625] on button "Save" at bounding box center [1485, 626] width 116 height 31
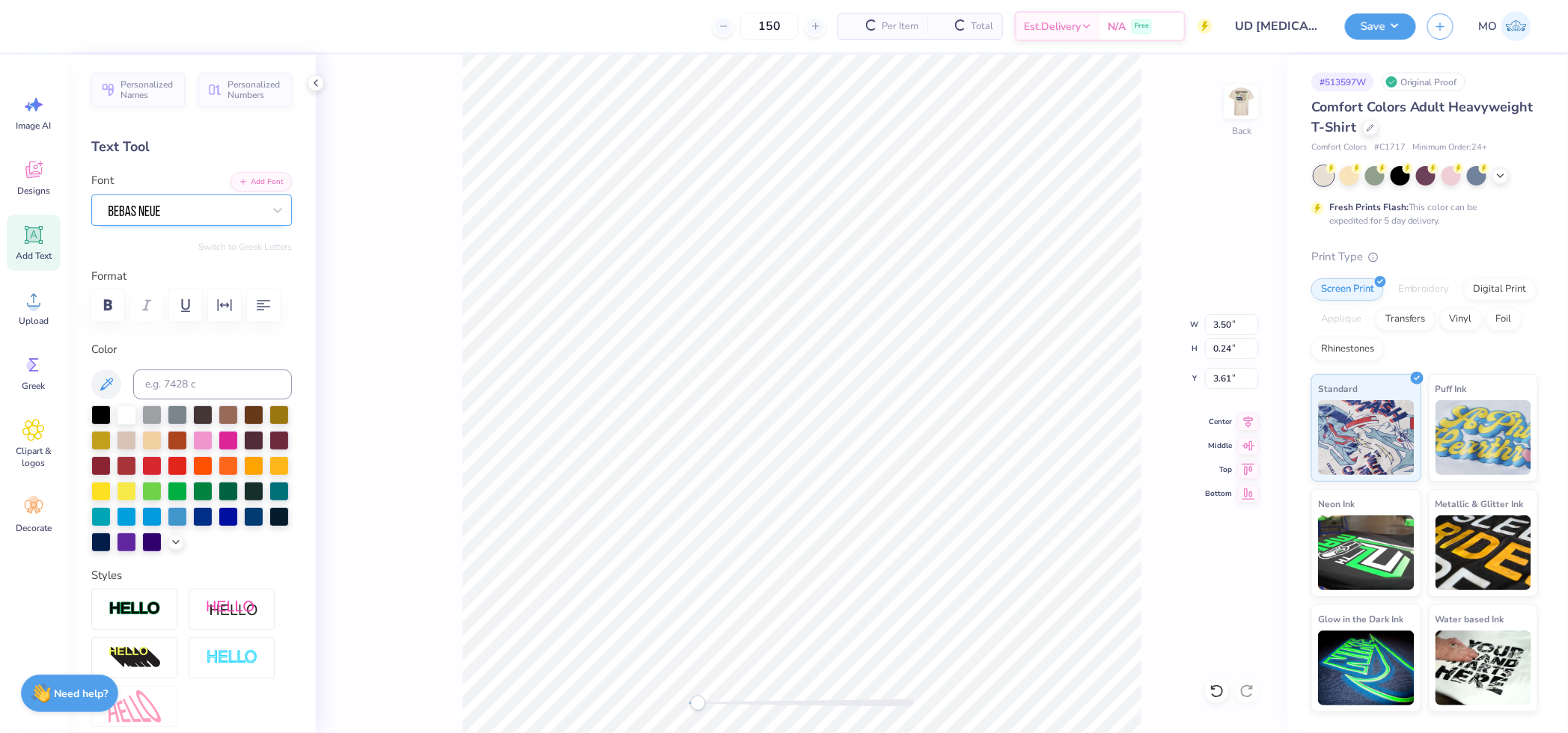
click at [234, 221] on div at bounding box center [186, 210] width 157 height 23
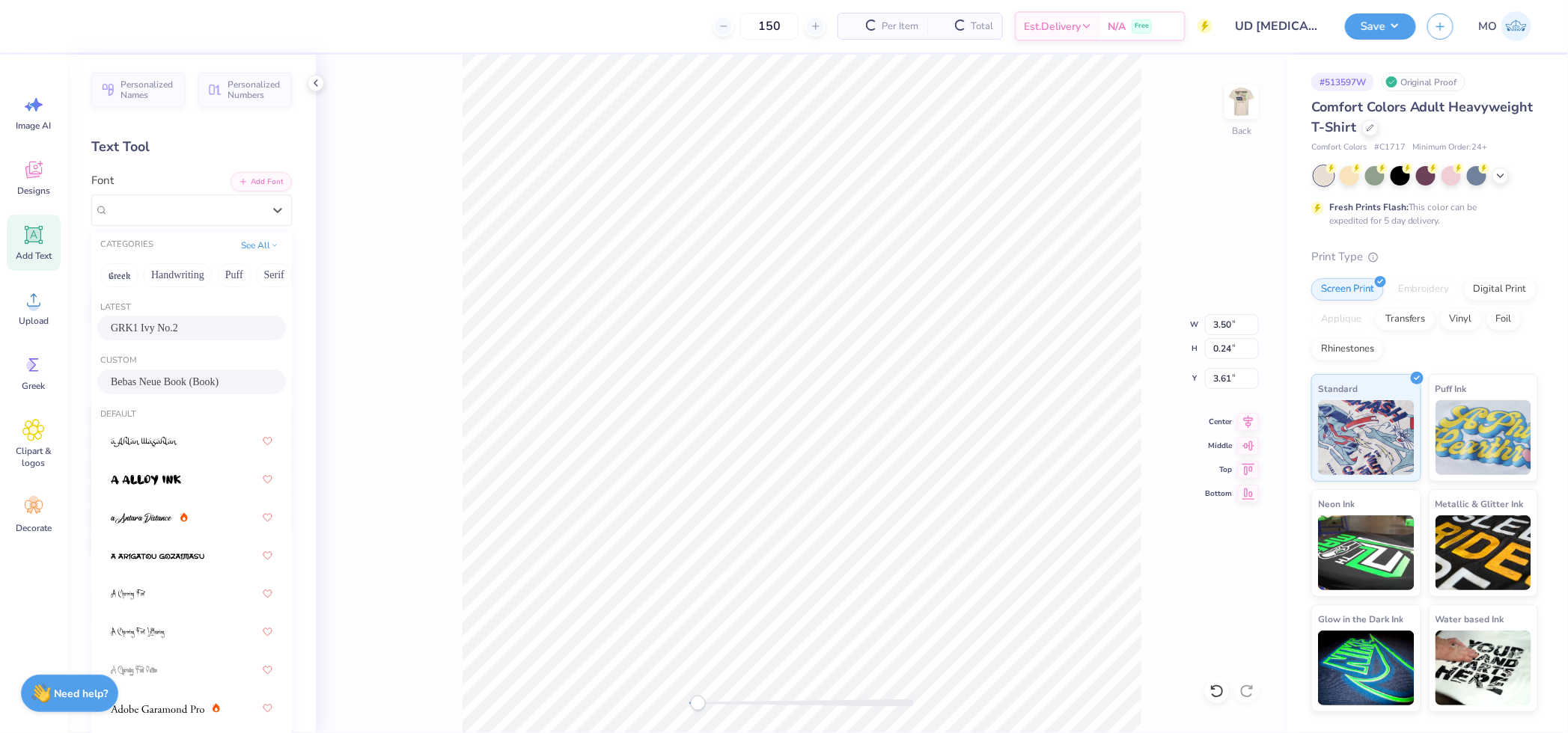
click at [180, 377] on span "Bebas Neue Book (Book)" at bounding box center [165, 382] width 108 height 16
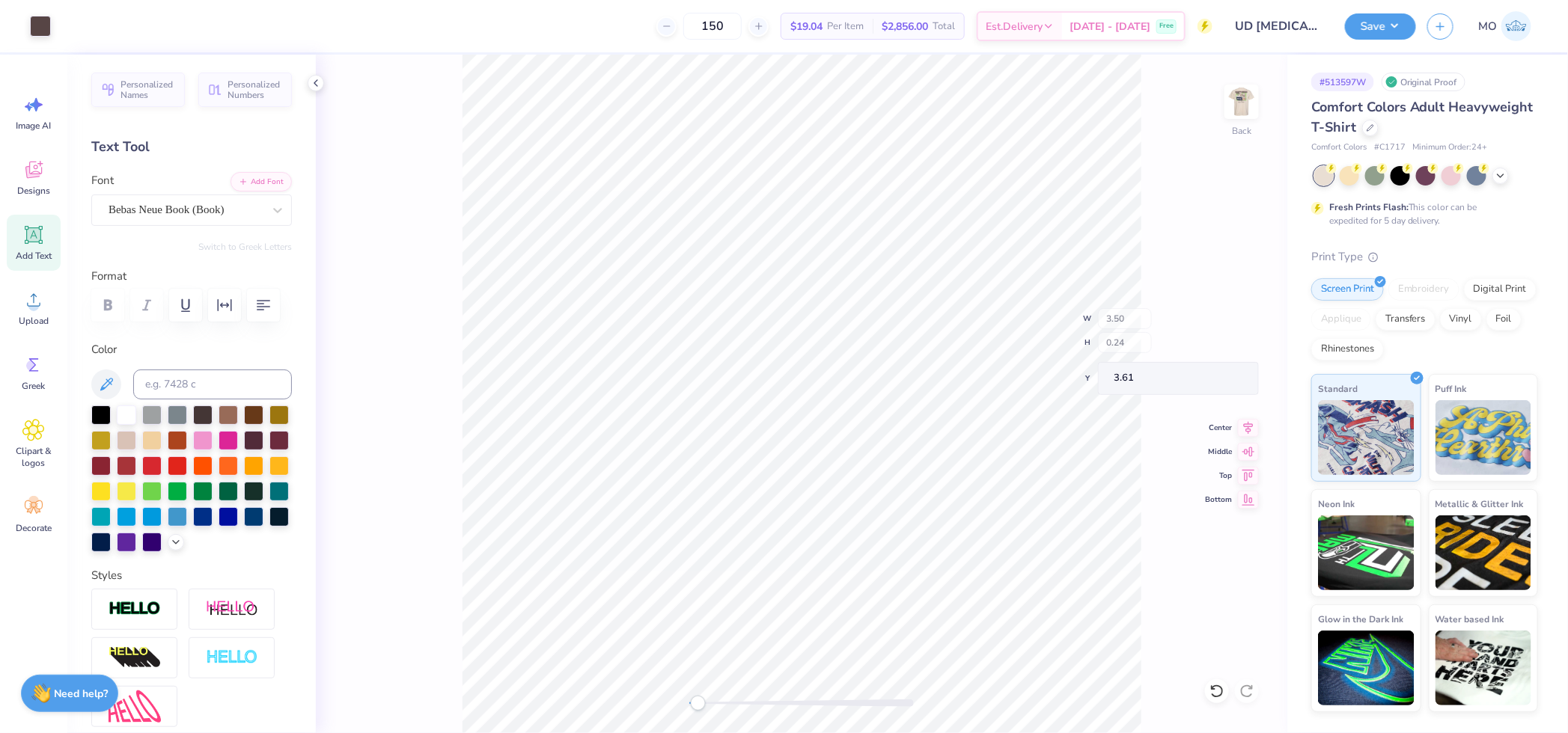
type input "0.87"
type input "3.00"
click at [1251, 384] on input "3.63" at bounding box center [1232, 378] width 54 height 21
type input "3.62"
click at [1251, 384] on input "3.62" at bounding box center [1232, 378] width 54 height 21
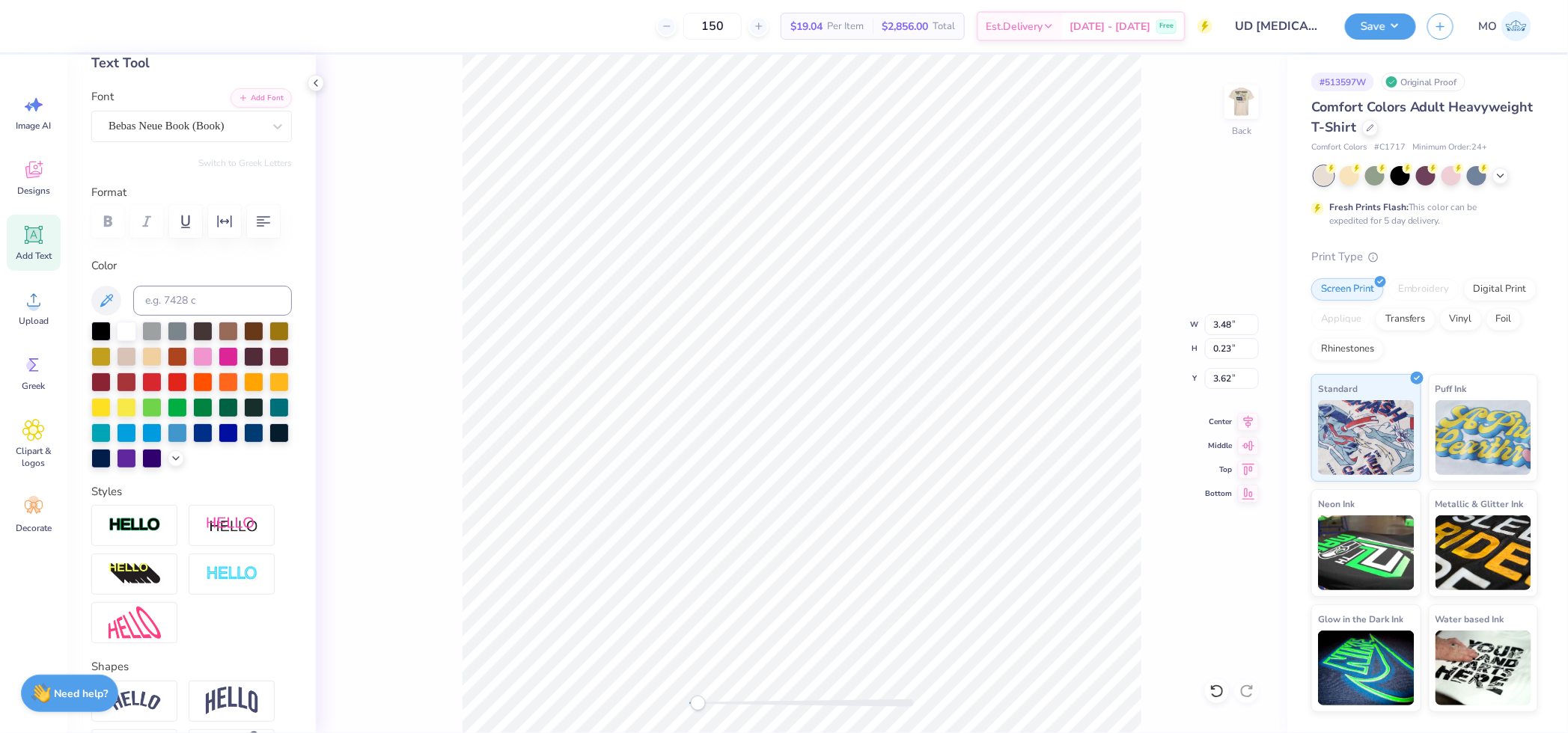
scroll to position [103, 0]
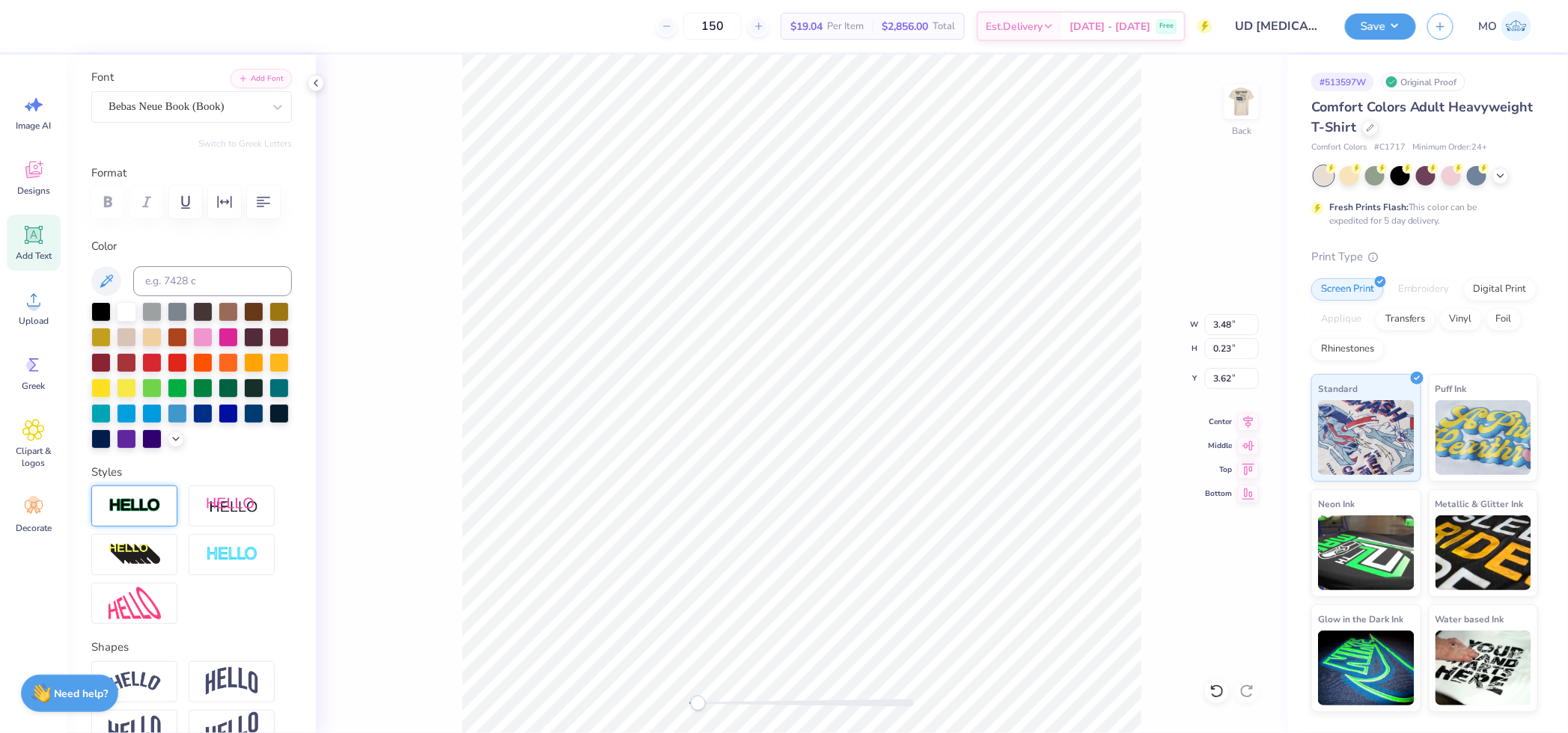
click at [155, 527] on div at bounding box center [134, 506] width 86 height 41
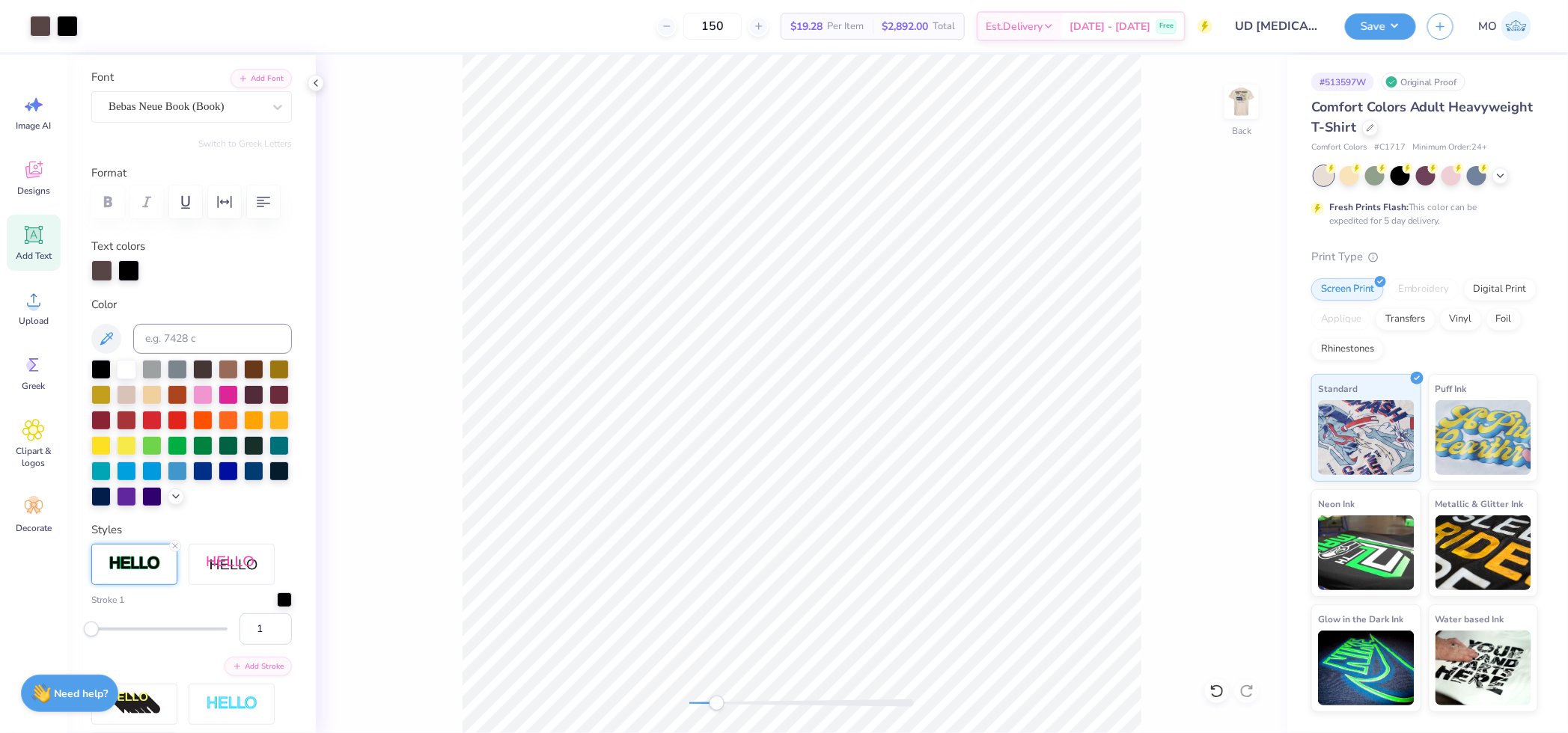
drag, startPoint x: 697, startPoint y: 704, endPoint x: 738, endPoint y: 704, distance: 41.0
click at [724, 706] on div "Accessibility label" at bounding box center [717, 703] width 15 height 15
click at [1014, 692] on div "Back" at bounding box center [801, 394] width 971 height 678
click at [267, 645] on input "2" at bounding box center [266, 629] width 52 height 31
type input "3"
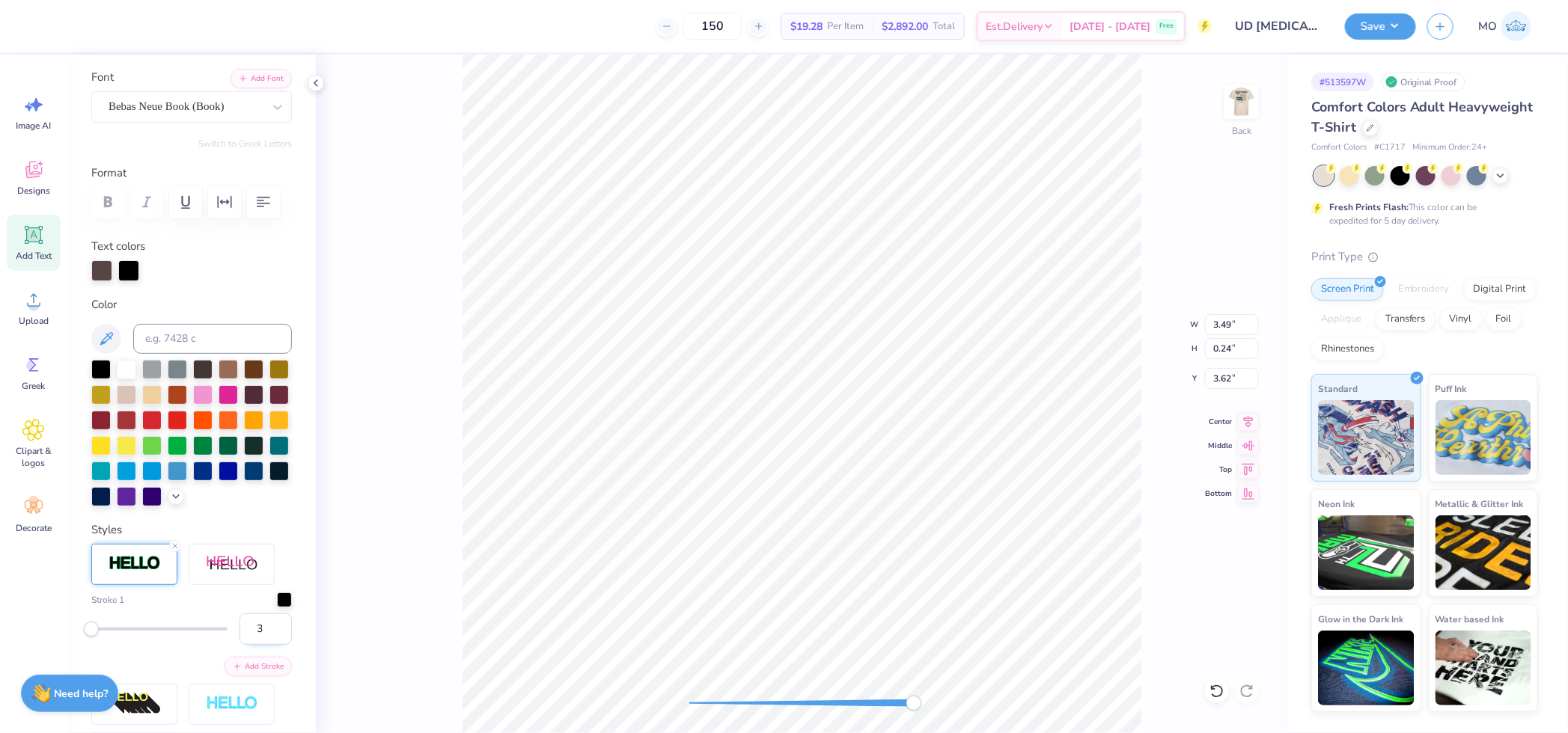
click at [266, 645] on input "3" at bounding box center [266, 629] width 52 height 31
click at [130, 279] on div at bounding box center [129, 270] width 21 height 21
click at [169, 354] on input at bounding box center [213, 338] width 159 height 30
type input "438"
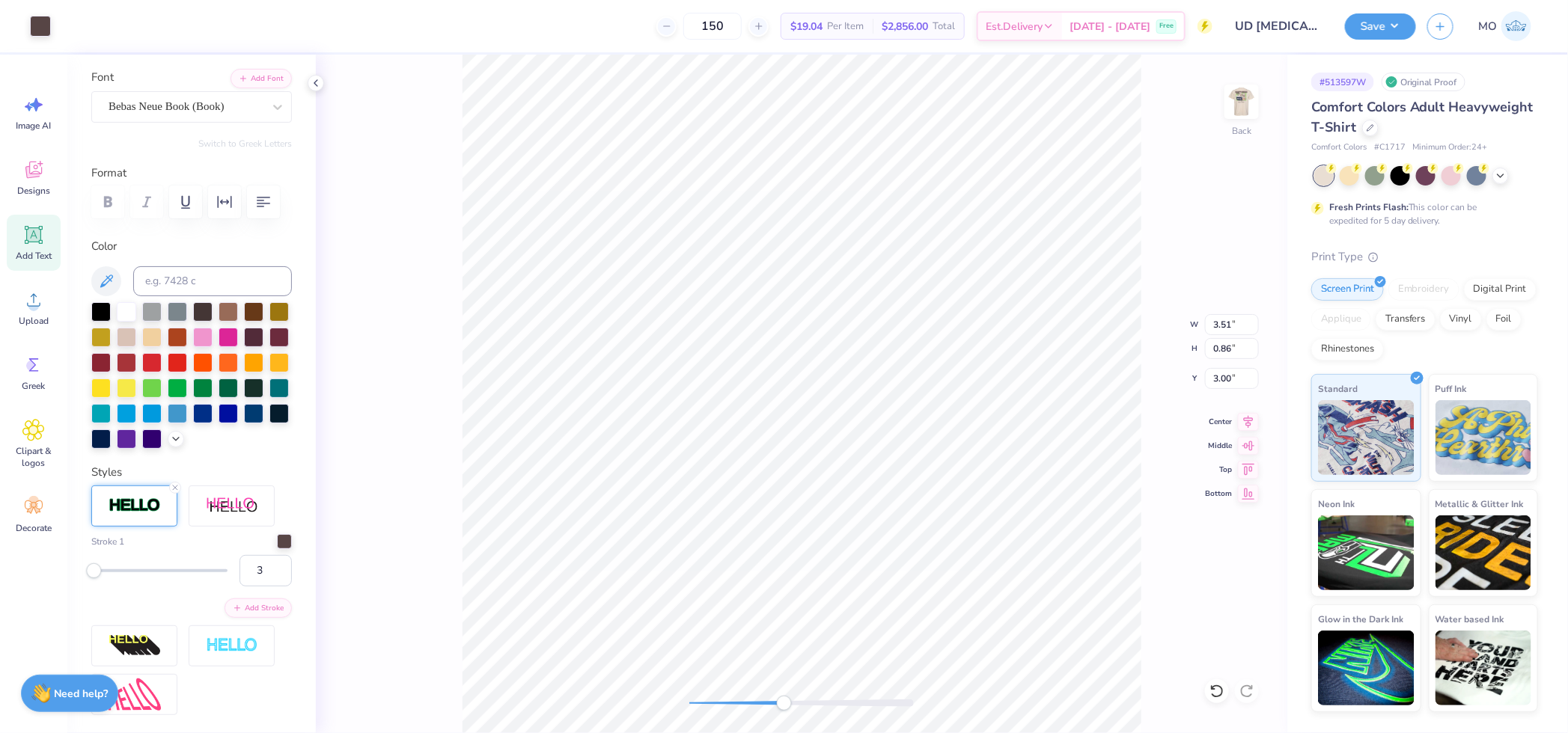
drag, startPoint x: 916, startPoint y: 705, endPoint x: 764, endPoint y: 697, distance: 152.2
click at [777, 699] on div "Accessibility label" at bounding box center [784, 703] width 15 height 15
type input "3.51"
type input "0.86"
type input "3.00"
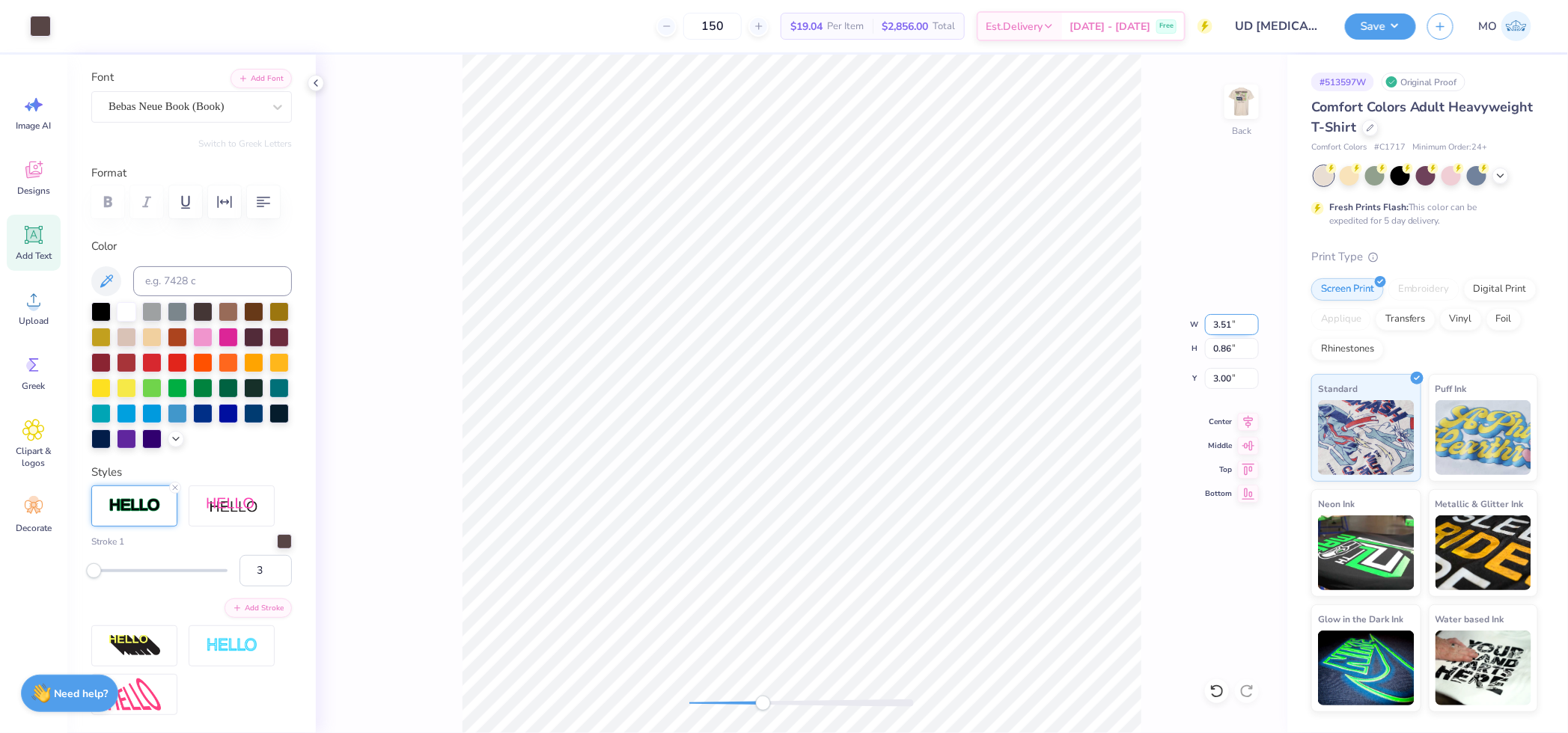
click at [1237, 320] on input "3.51" at bounding box center [1232, 325] width 54 height 21
type input "3.50"
type input "0.86"
type input "3.00"
type input "3.6"
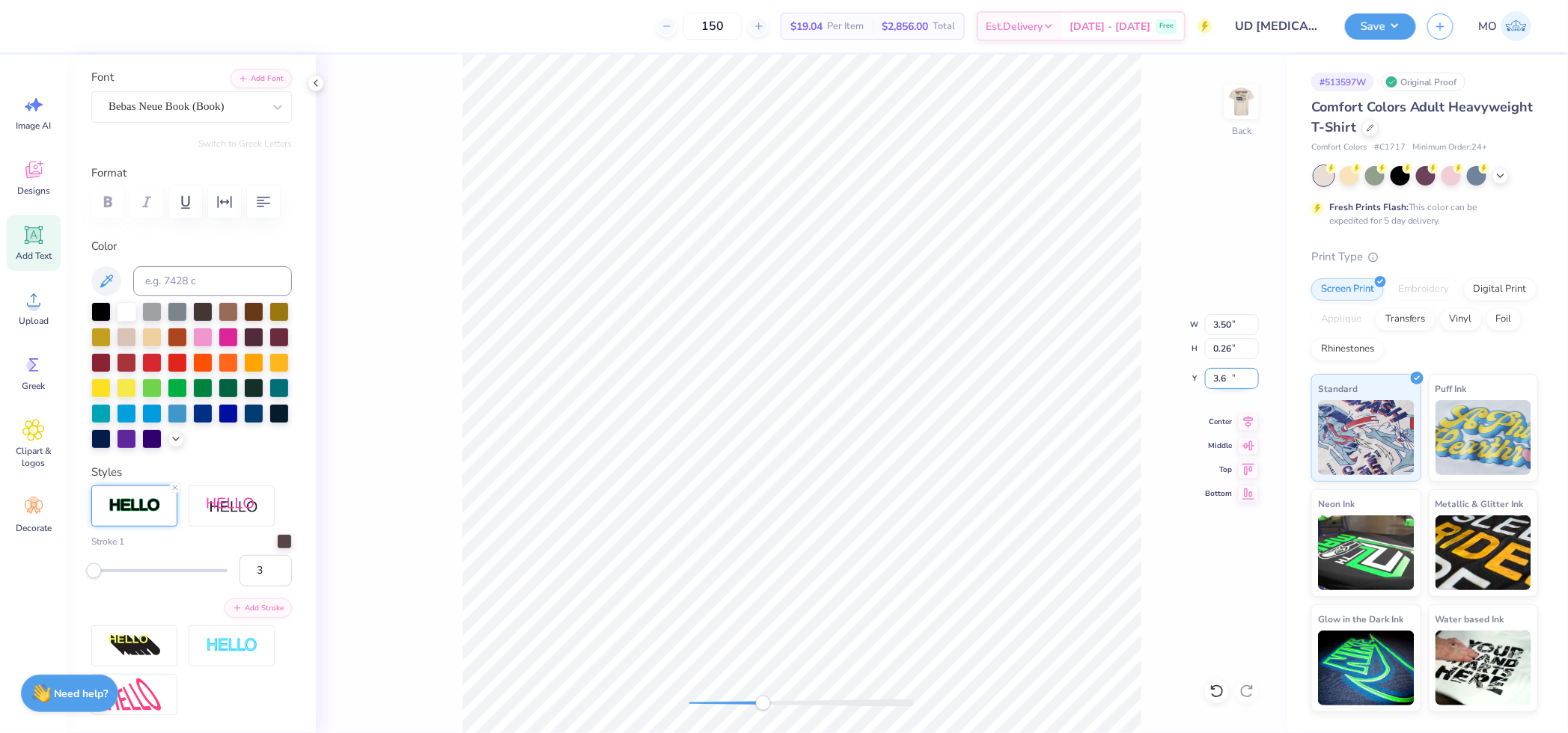
click at [1252, 384] on input "3.6" at bounding box center [1232, 378] width 54 height 21
click at [1371, 21] on button "Save" at bounding box center [1380, 25] width 71 height 26
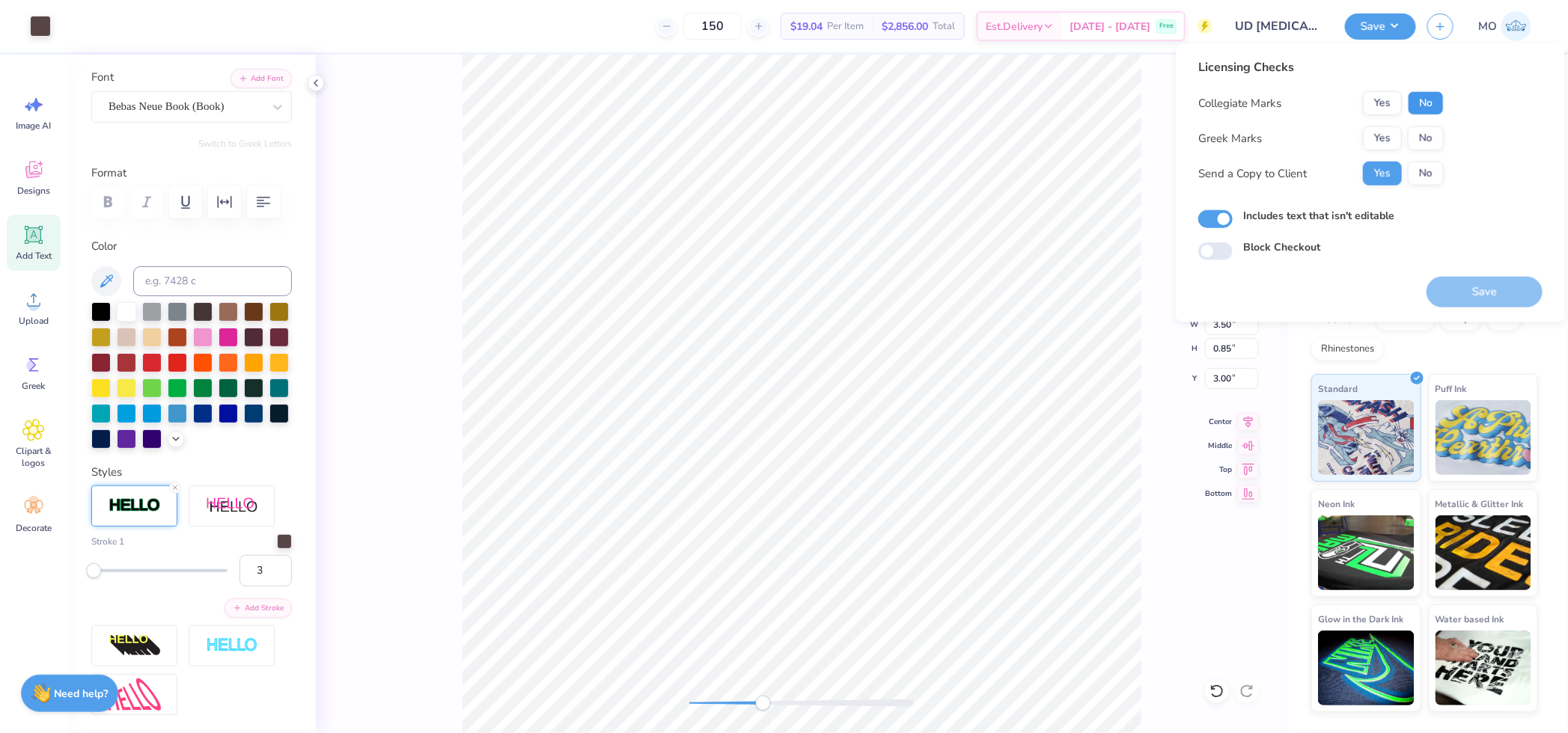
click at [1418, 103] on button "No" at bounding box center [1426, 103] width 36 height 24
click at [1383, 137] on button "Yes" at bounding box center [1382, 138] width 39 height 24
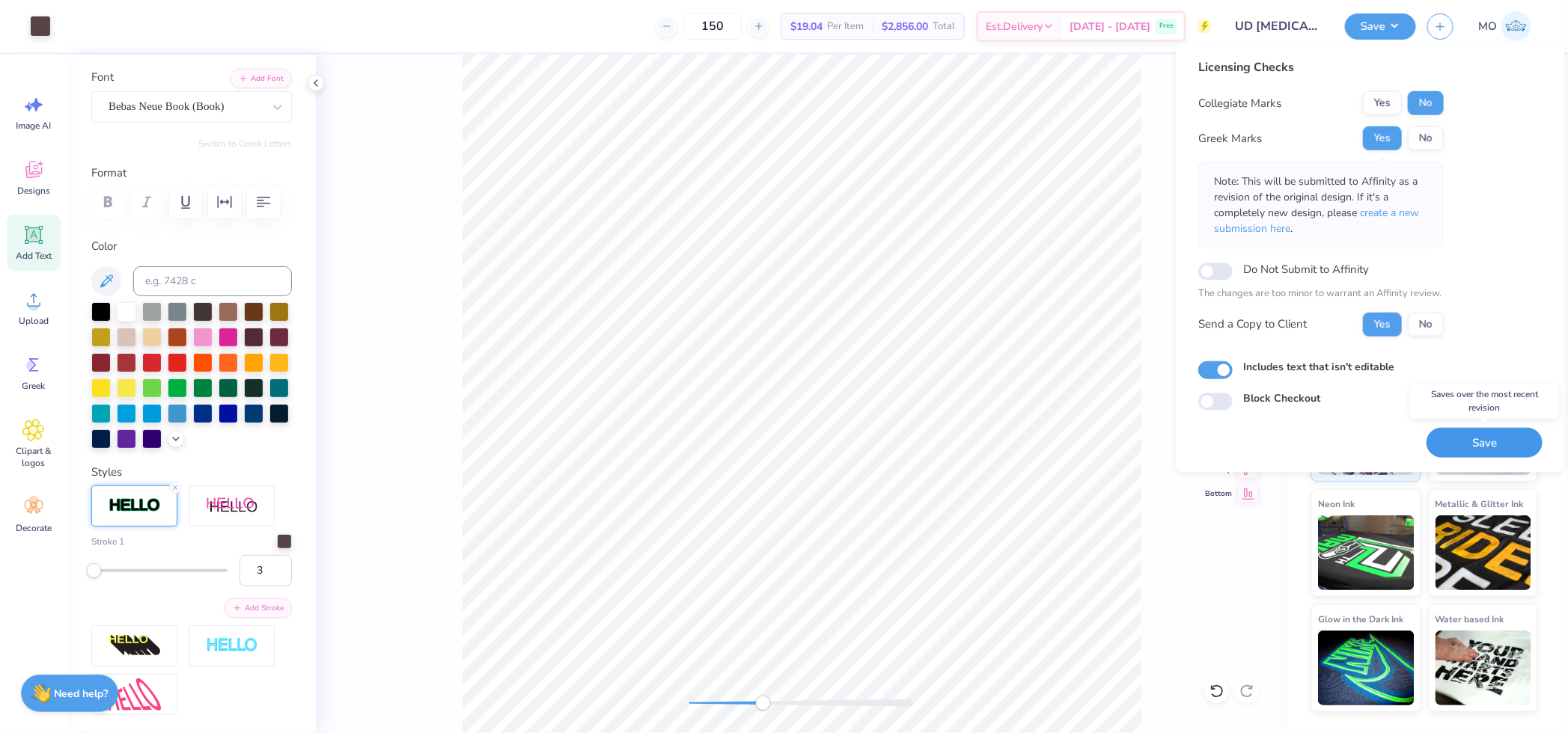
click at [1498, 439] on button "Save" at bounding box center [1485, 443] width 116 height 31
